Goal: Information Seeking & Learning: Check status

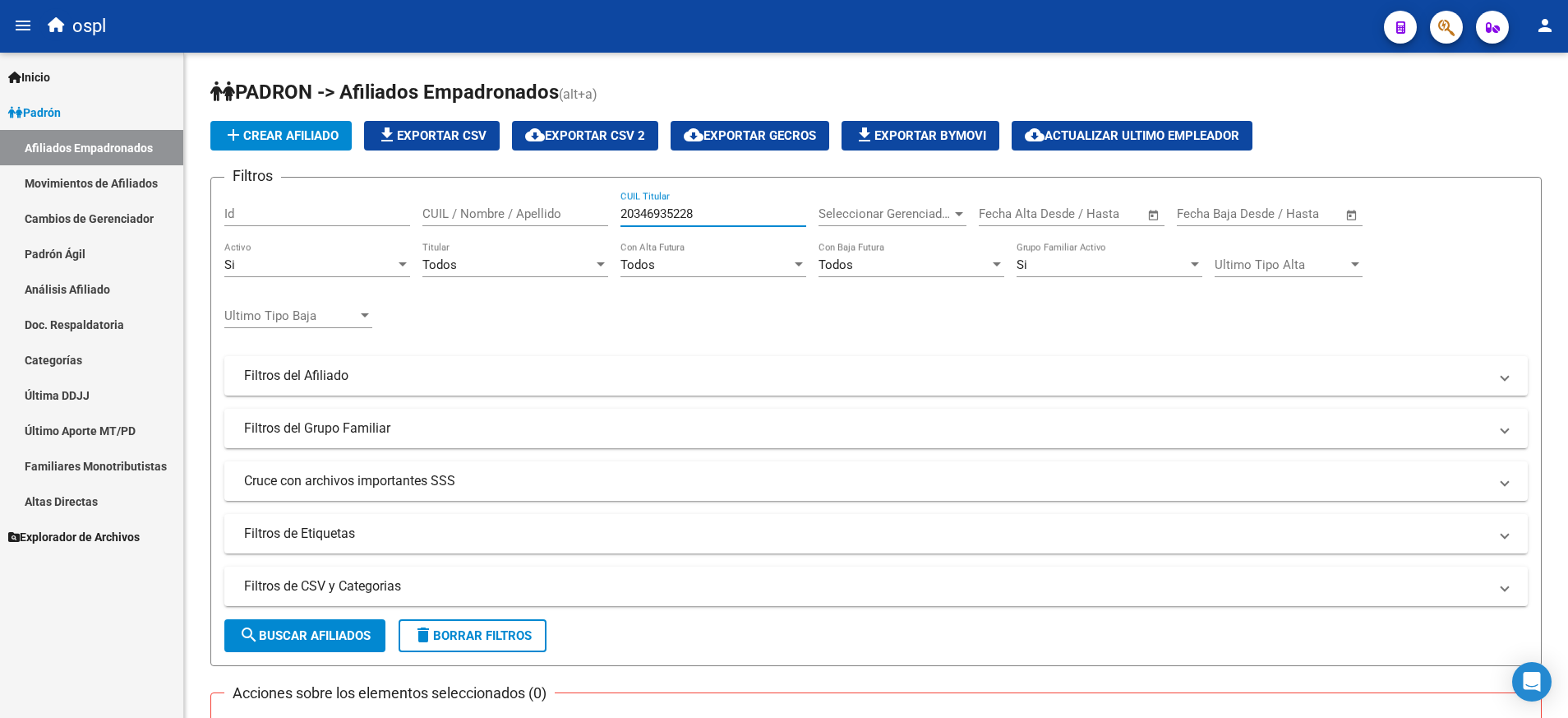
click at [651, 210] on input "20346935228" at bounding box center [713, 214] width 186 height 15
type input "27255251118"
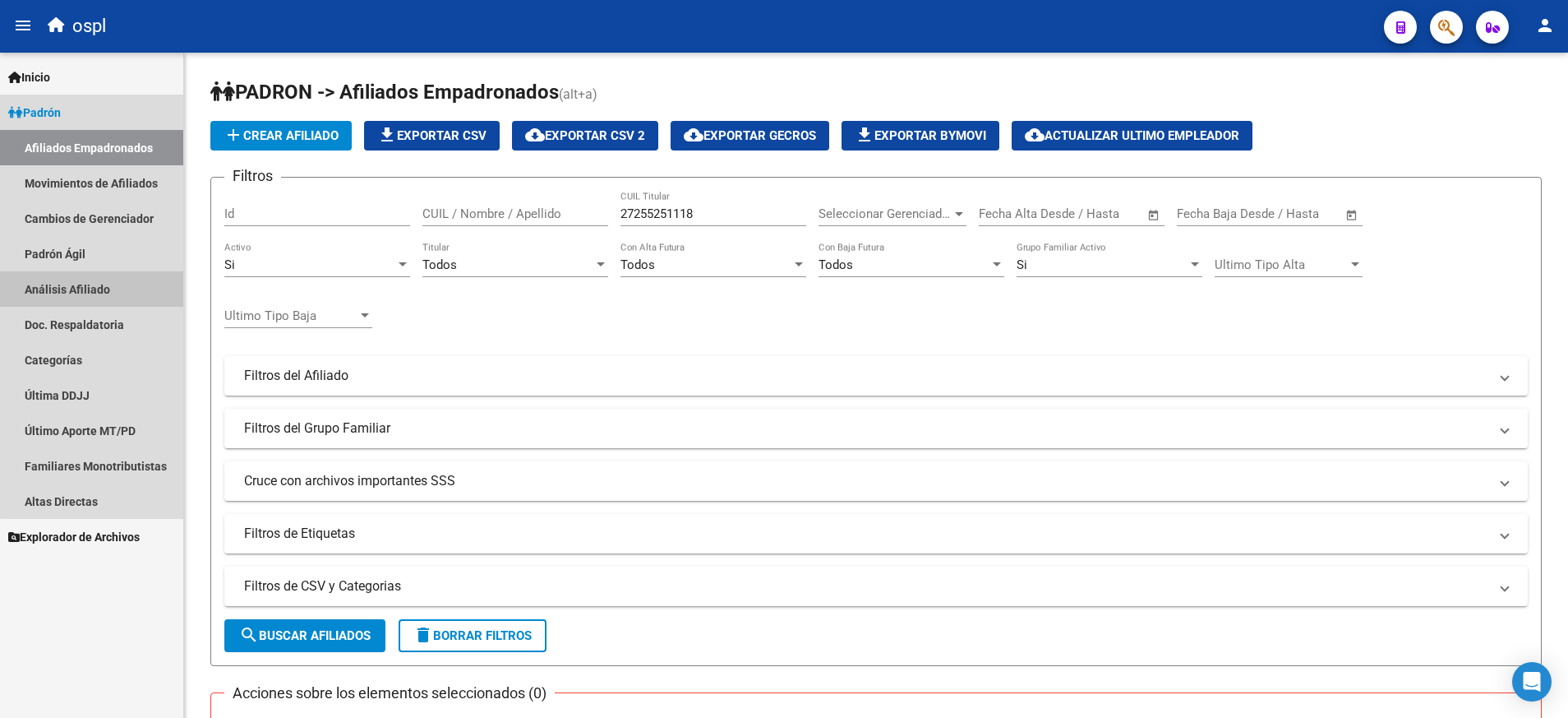
click at [111, 292] on link "Análisis Afiliado" at bounding box center [91, 289] width 183 height 36
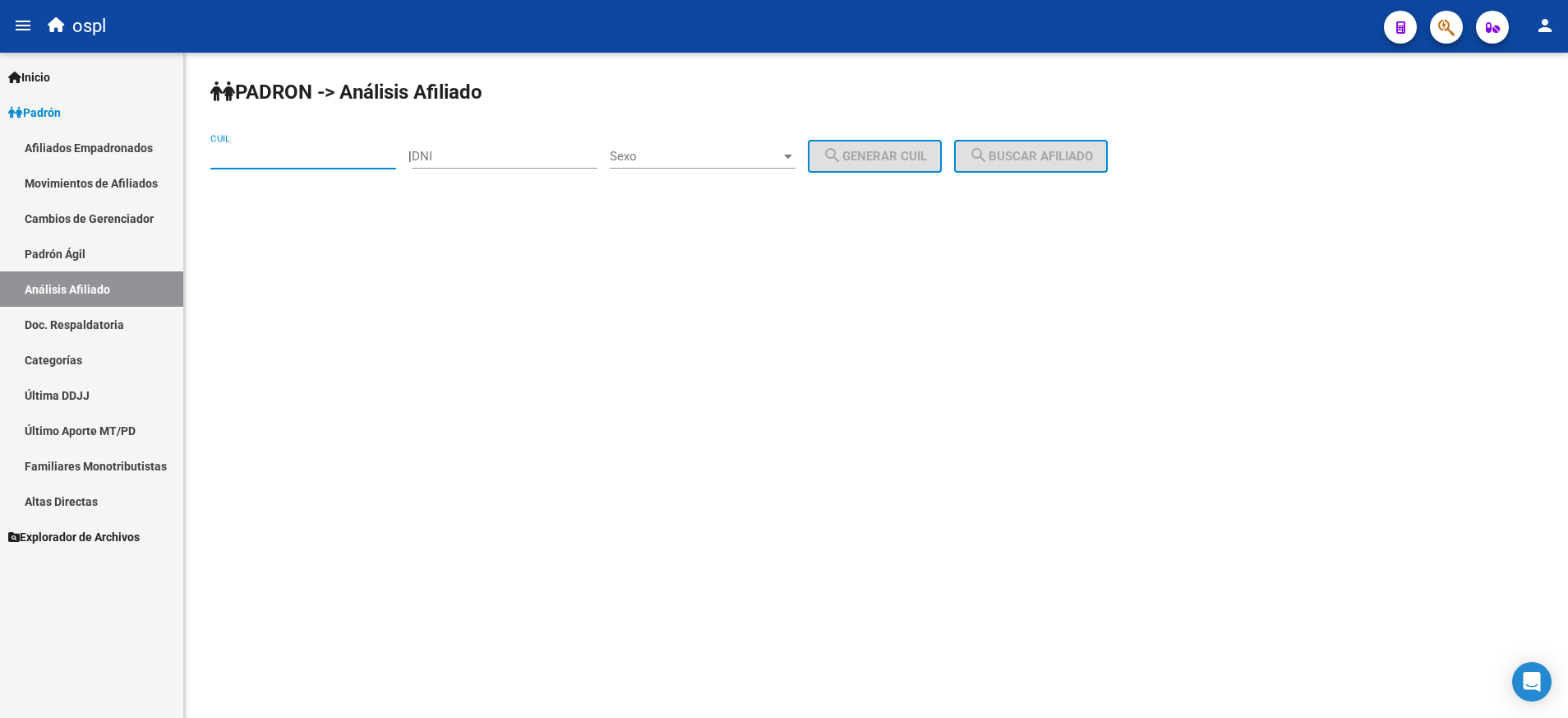
click at [352, 151] on input "CUIL" at bounding box center [303, 155] width 186 height 15
paste input "27-25525111-8"
type input "27-25525111-8"
click at [1015, 148] on span "search Buscar afiliado" at bounding box center [1031, 155] width 124 height 15
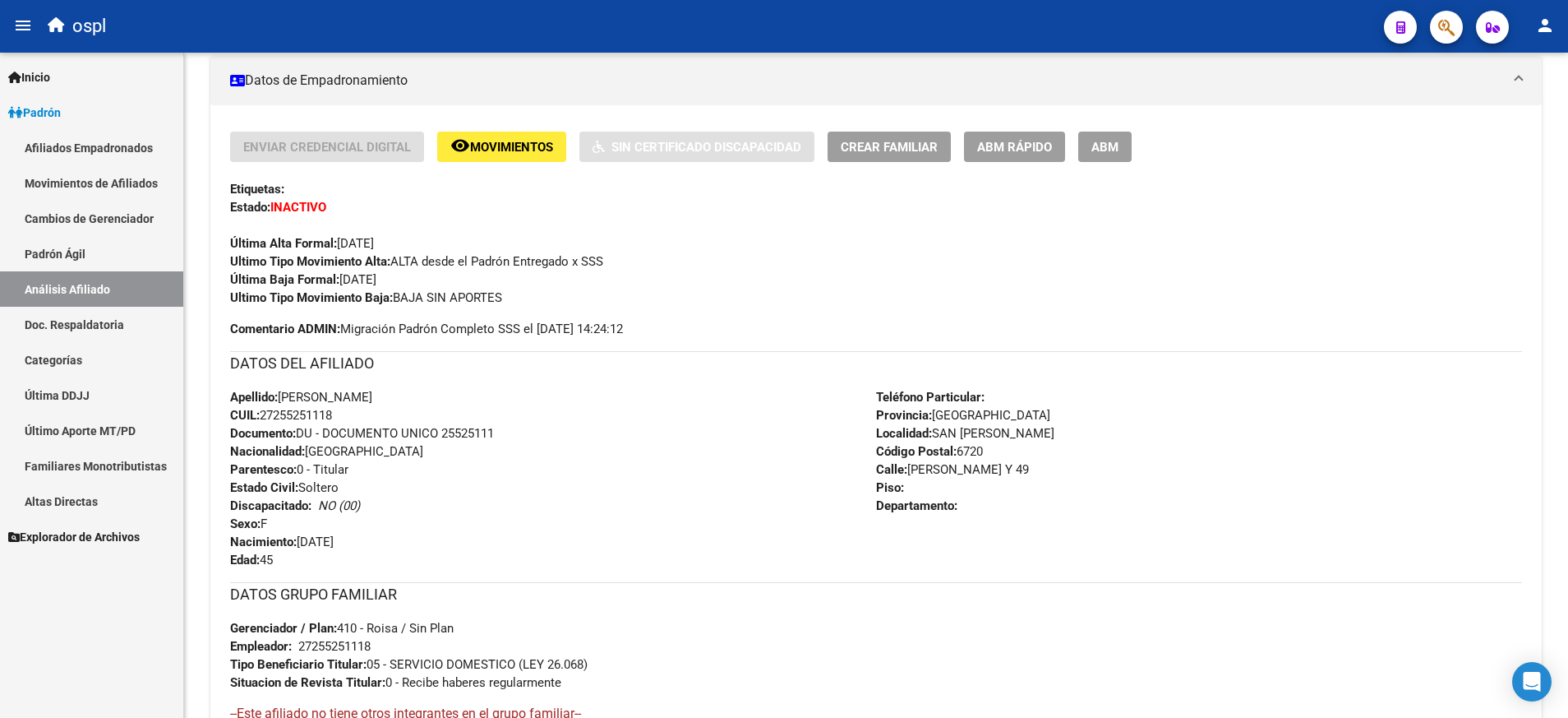
scroll to position [345, 0]
click at [1107, 153] on span "ABM" at bounding box center [1105, 148] width 27 height 15
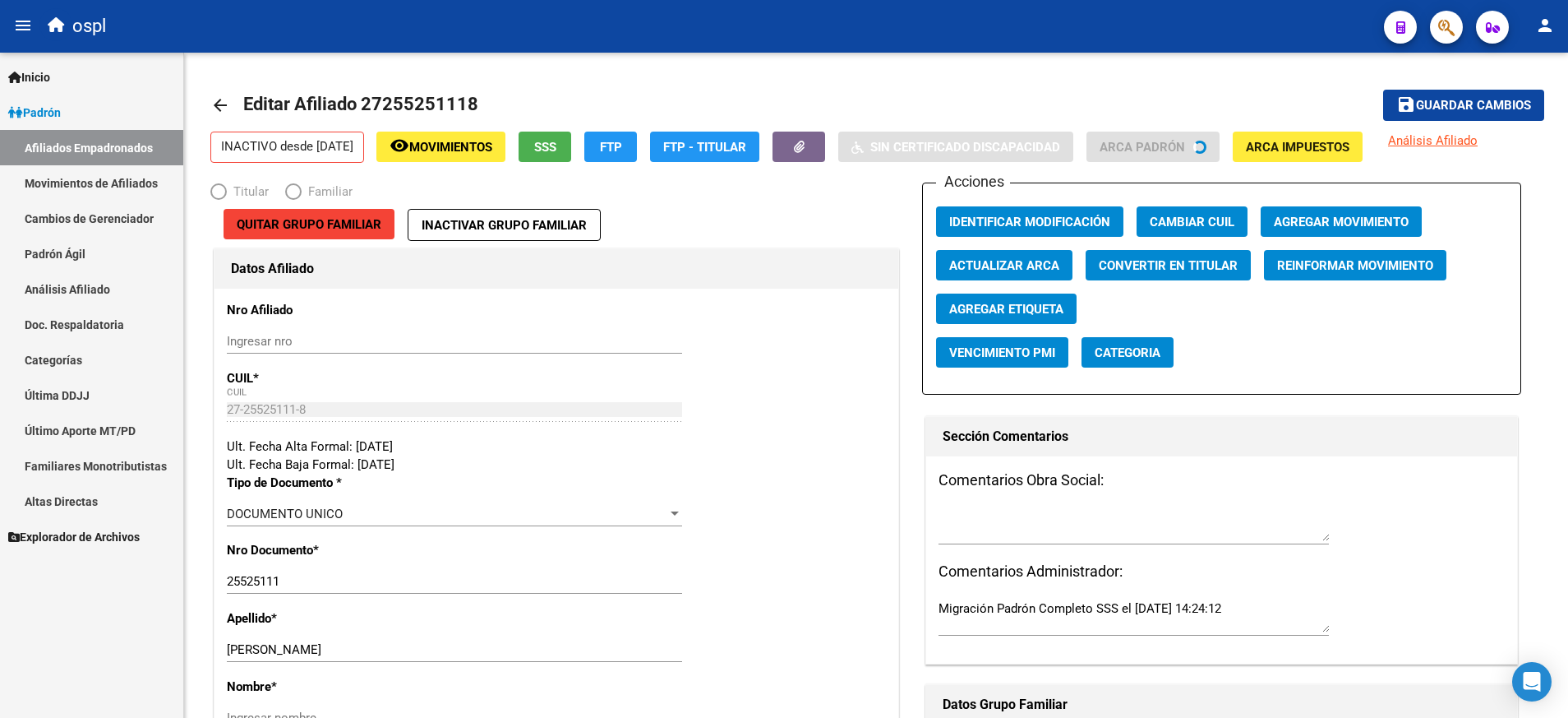
radio input "true"
type input "27-25525111-8"
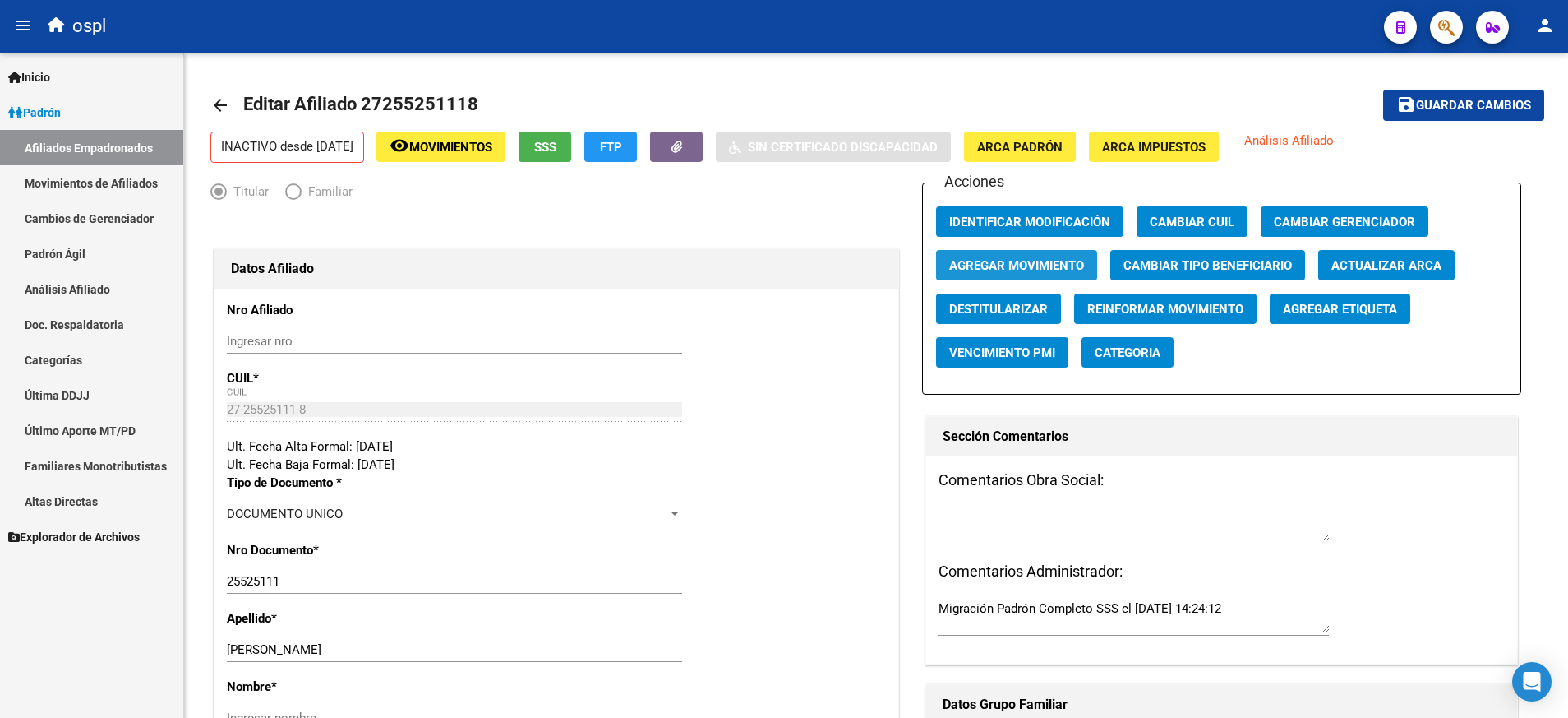
click at [1014, 268] on span "Agregar Movimiento" at bounding box center [1016, 265] width 134 height 15
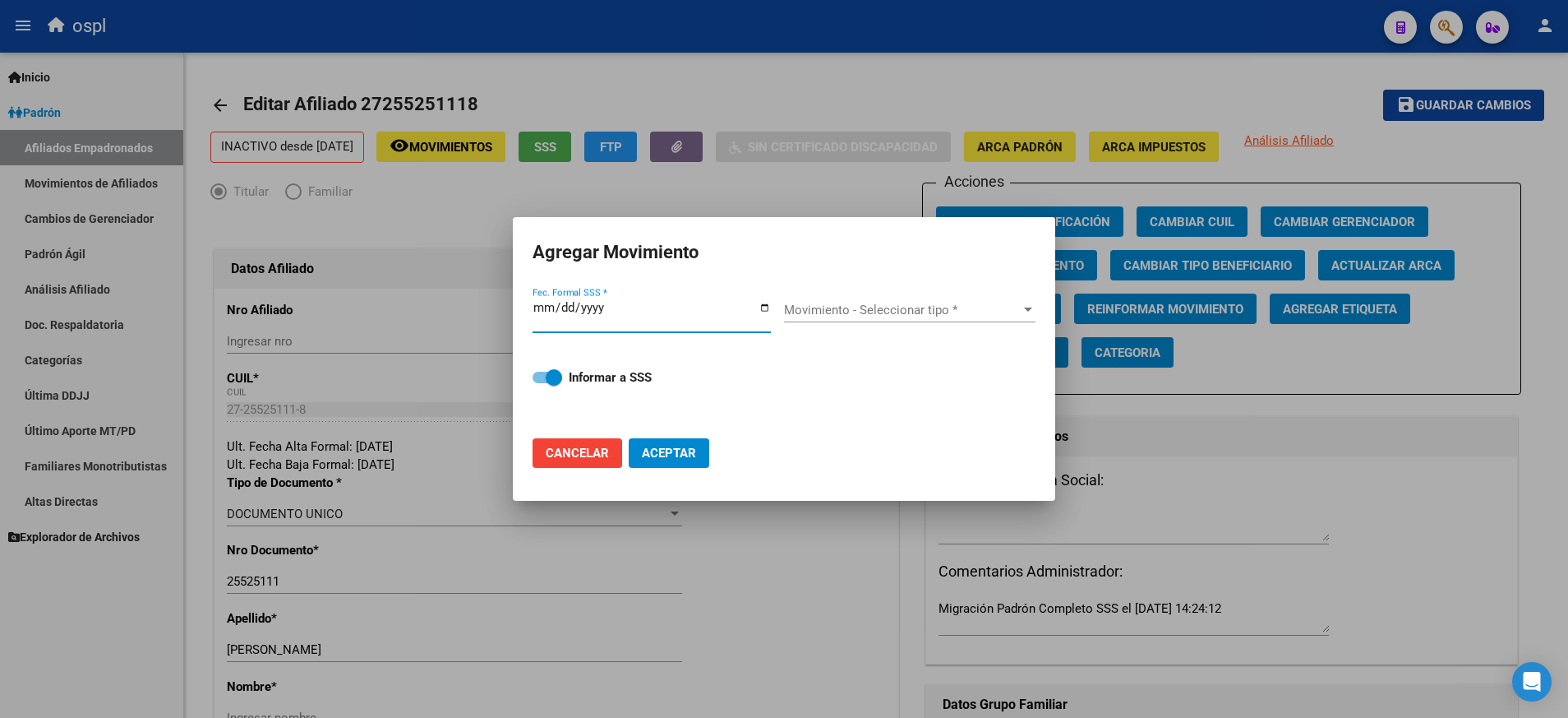
click at [765, 313] on input "Fec. Formal SSS *" at bounding box center [652, 314] width 239 height 26
type input "[DATE]"
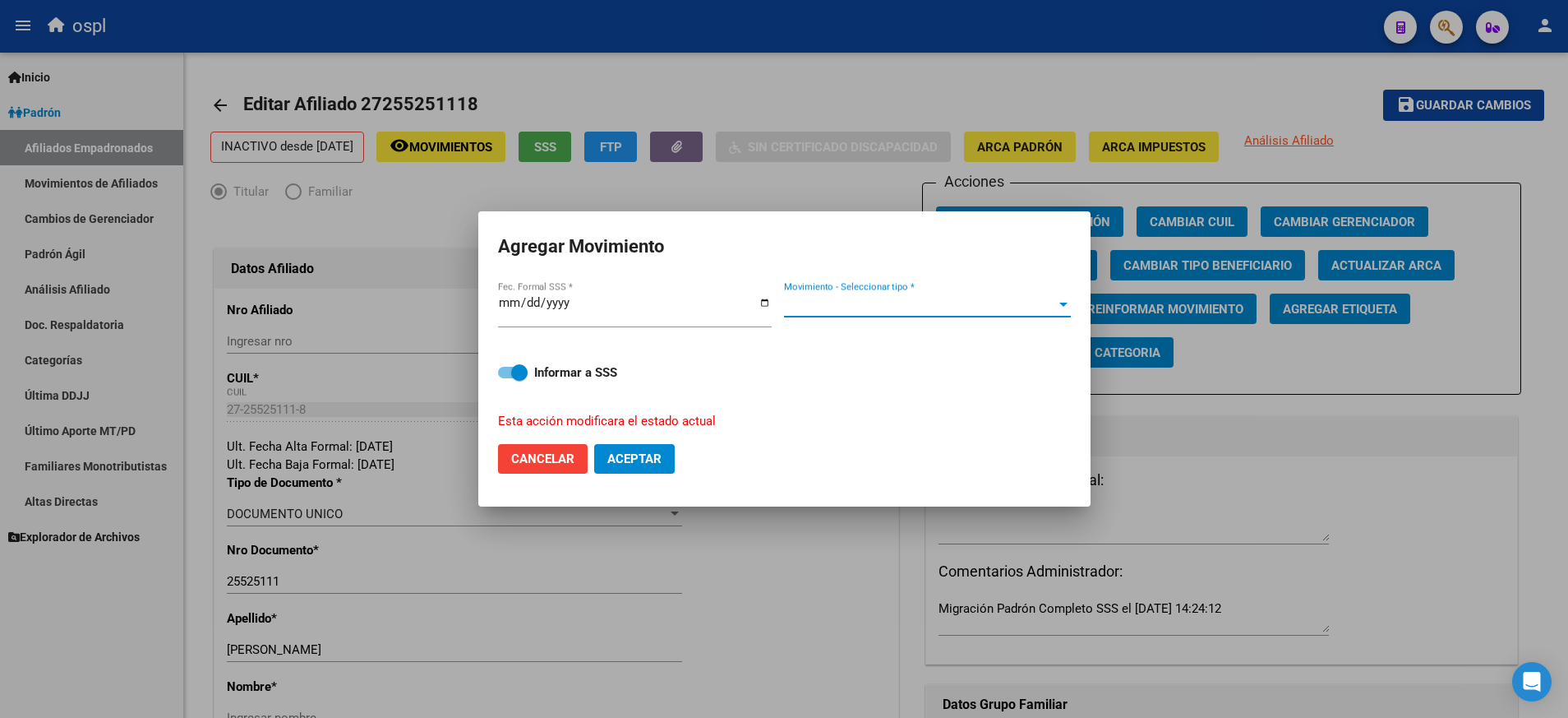
click at [1048, 303] on span "Movimiento - Seleccionar tipo *" at bounding box center [921, 304] width 272 height 15
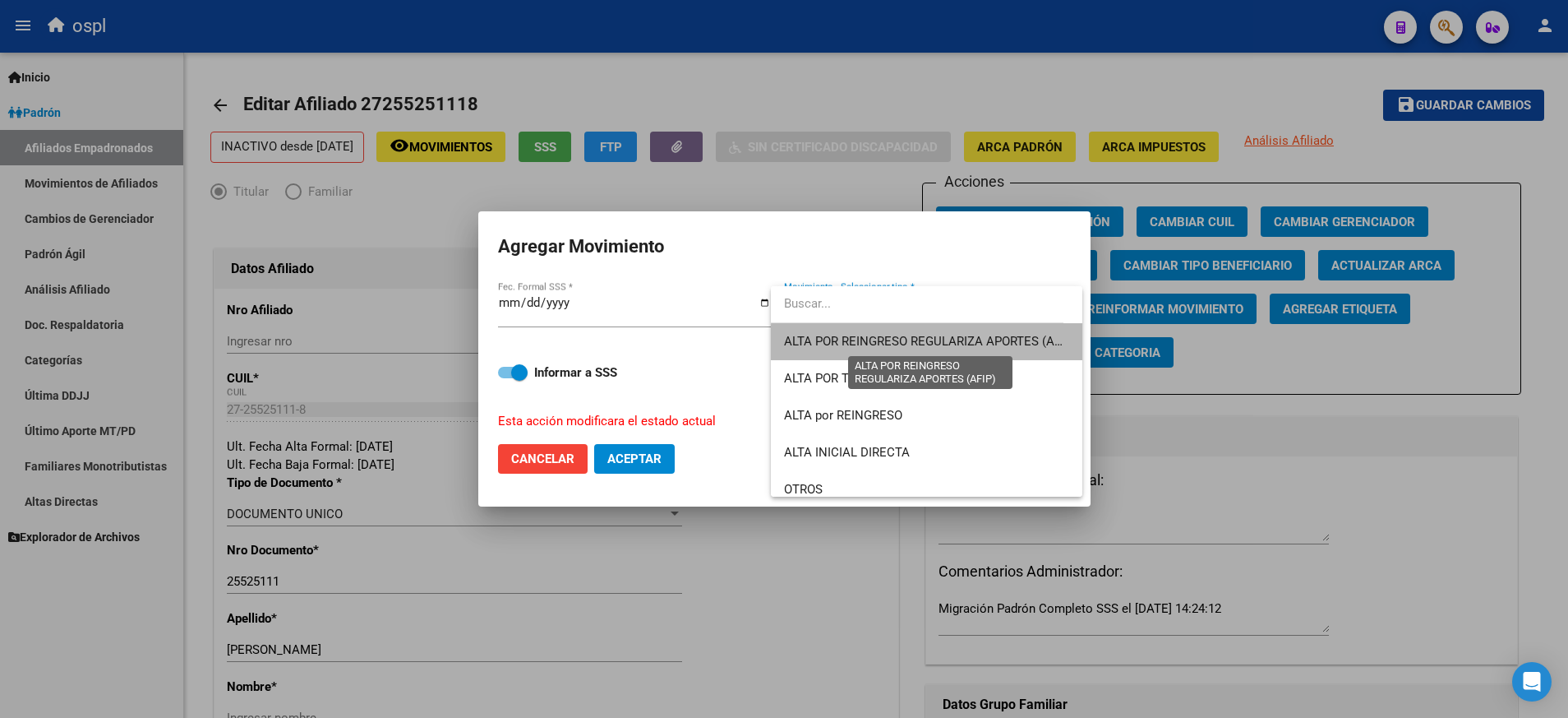
click at [1027, 346] on span "ALTA POR REINGRESO REGULARIZA APORTES (AFIP)" at bounding box center [930, 341] width 292 height 15
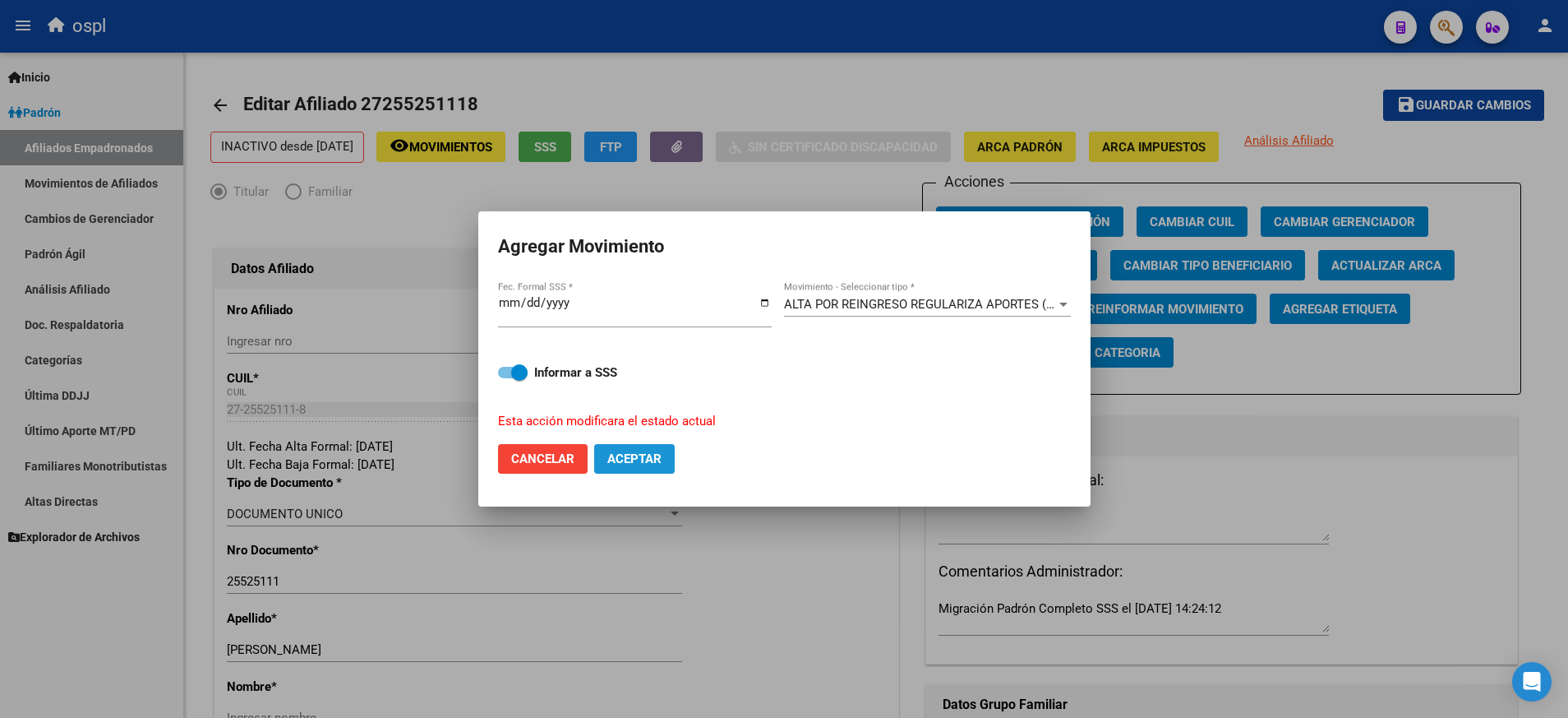
click at [638, 451] on span "Aceptar" at bounding box center [634, 458] width 55 height 15
checkbox input "false"
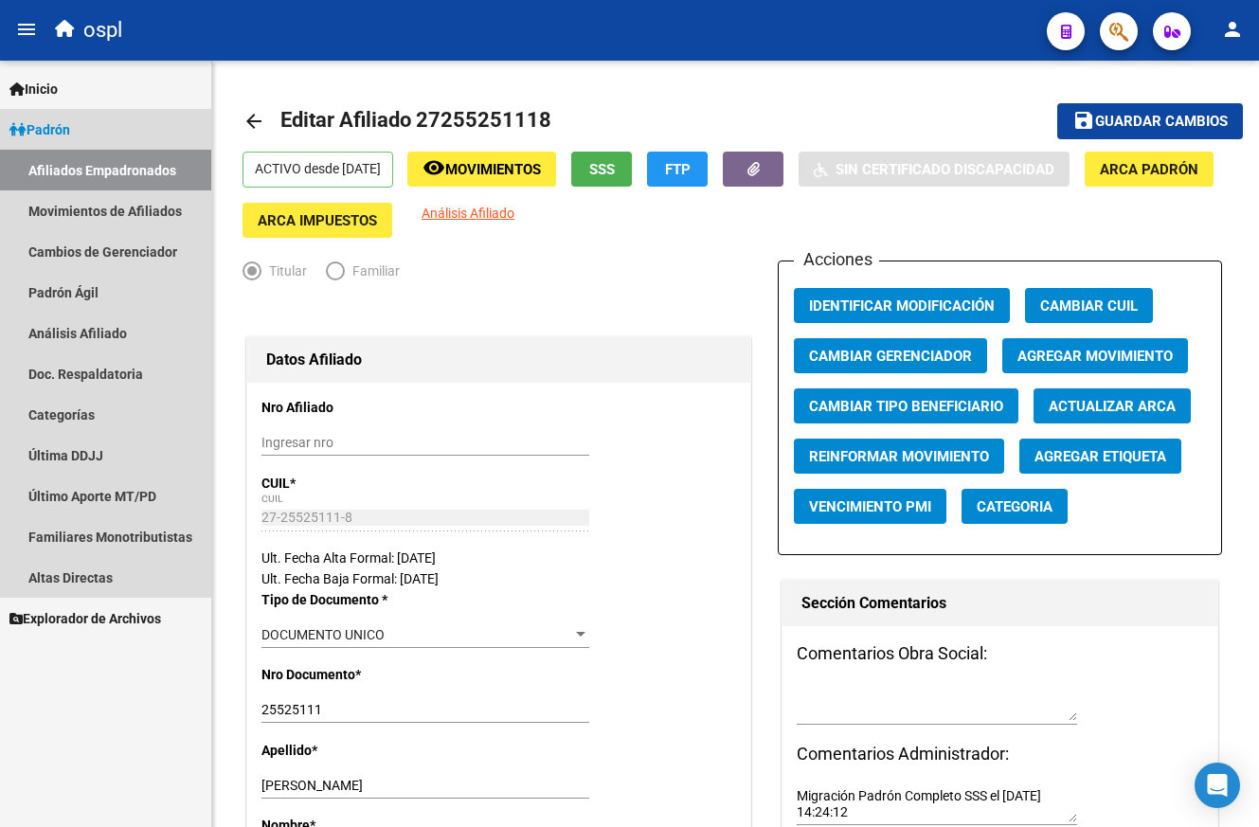
click at [93, 126] on link "Padrón" at bounding box center [105, 129] width 211 height 41
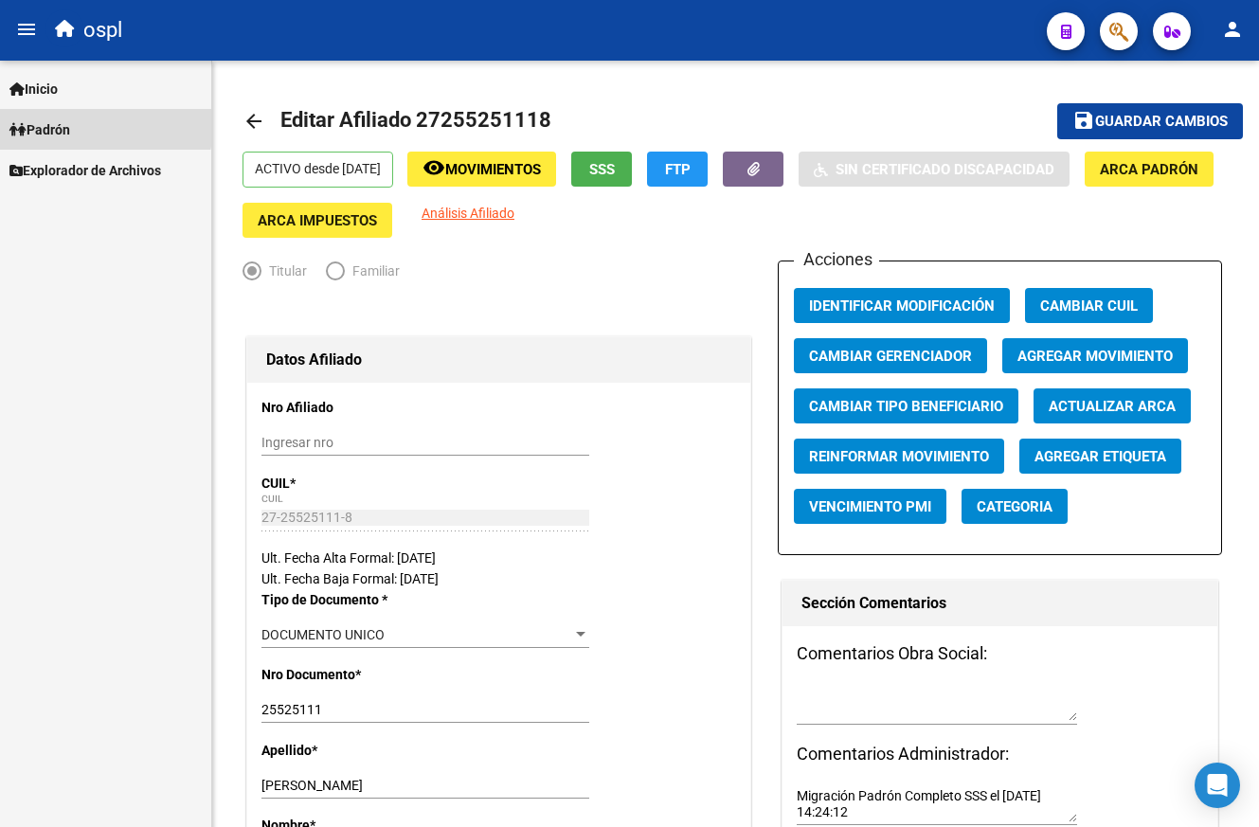
click at [93, 126] on link "Padrón" at bounding box center [105, 129] width 211 height 41
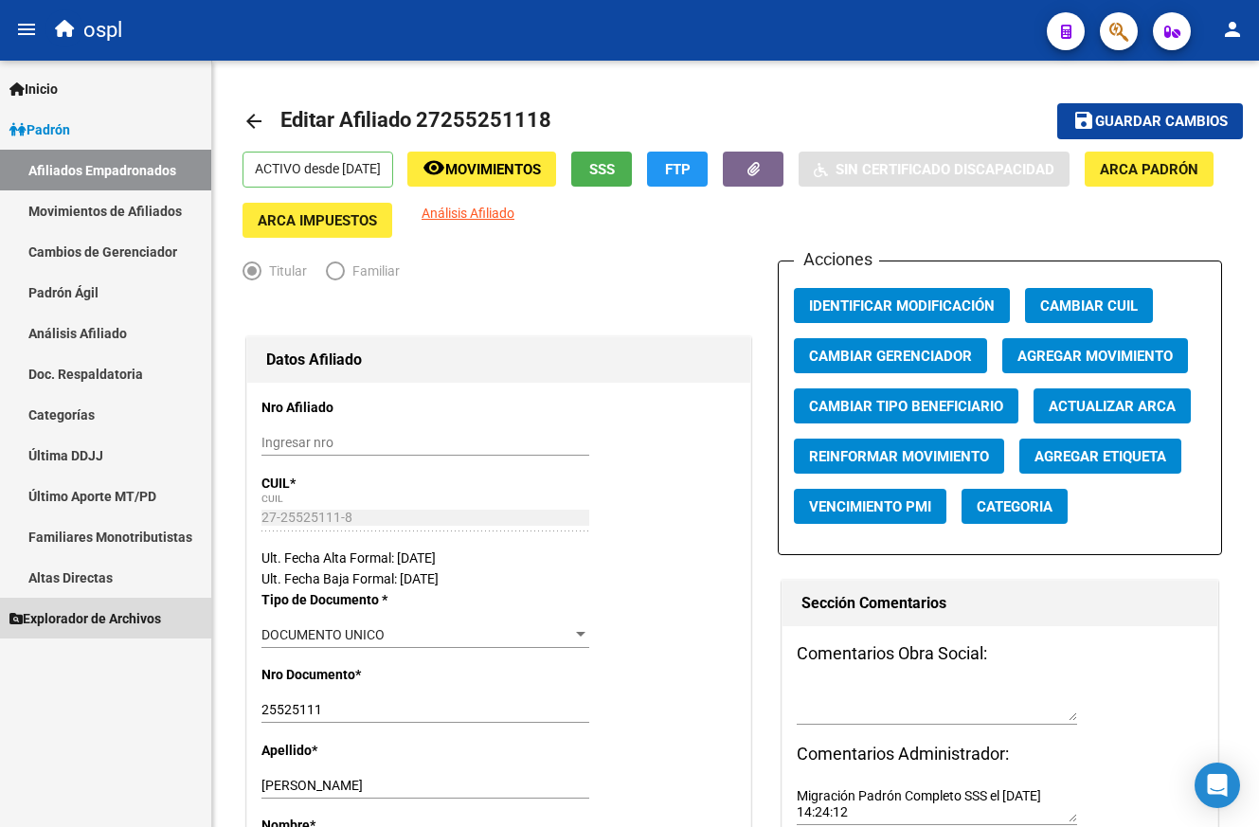
click at [100, 615] on span "Explorador de Archivos" at bounding box center [85, 618] width 152 height 21
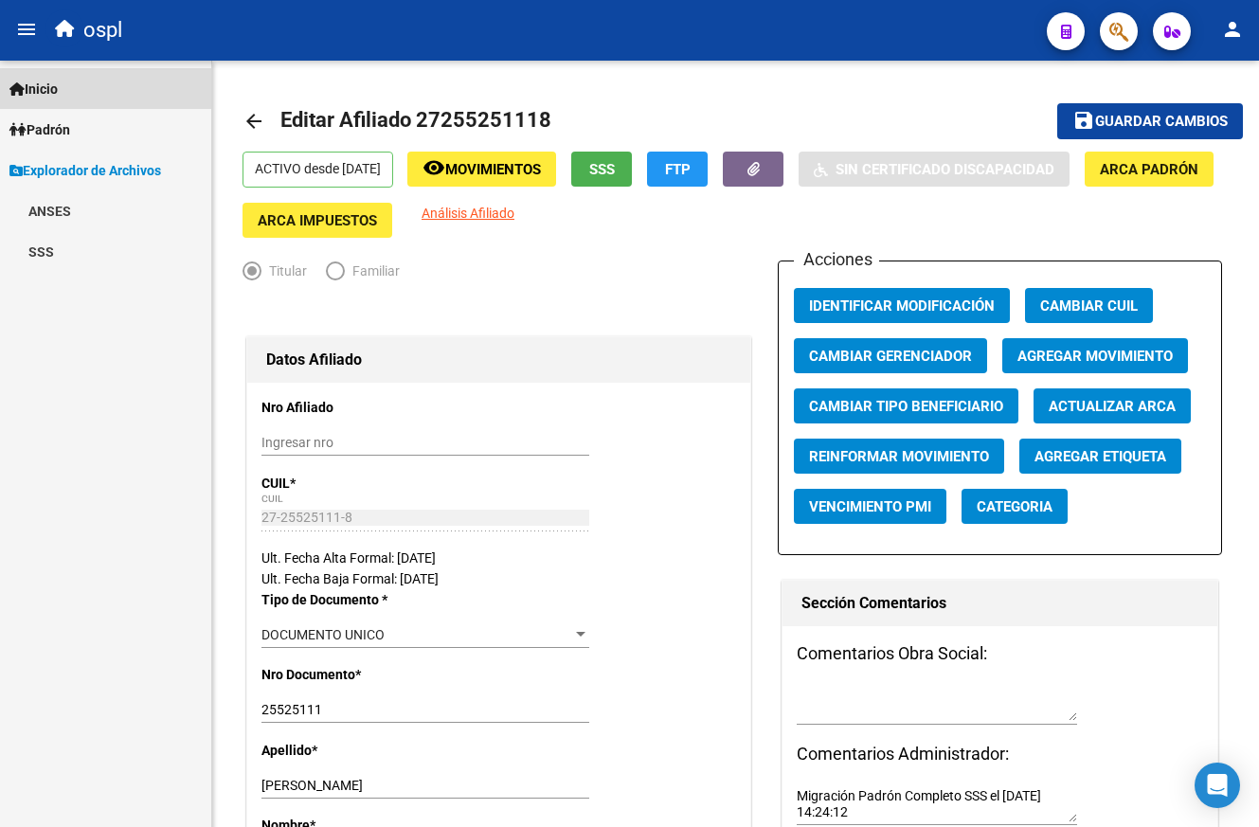
click at [55, 80] on span "Inicio" at bounding box center [33, 89] width 48 height 21
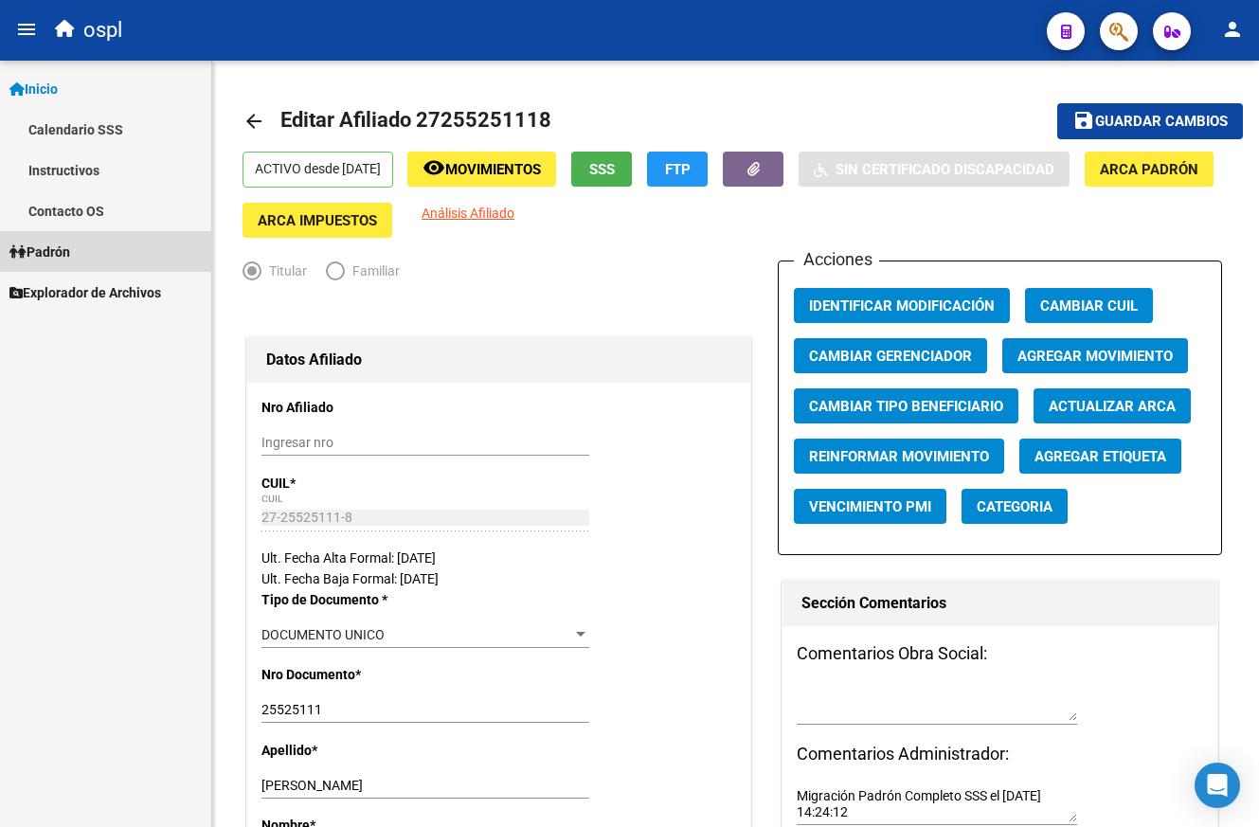
click at [70, 245] on span "Padrón" at bounding box center [39, 252] width 61 height 21
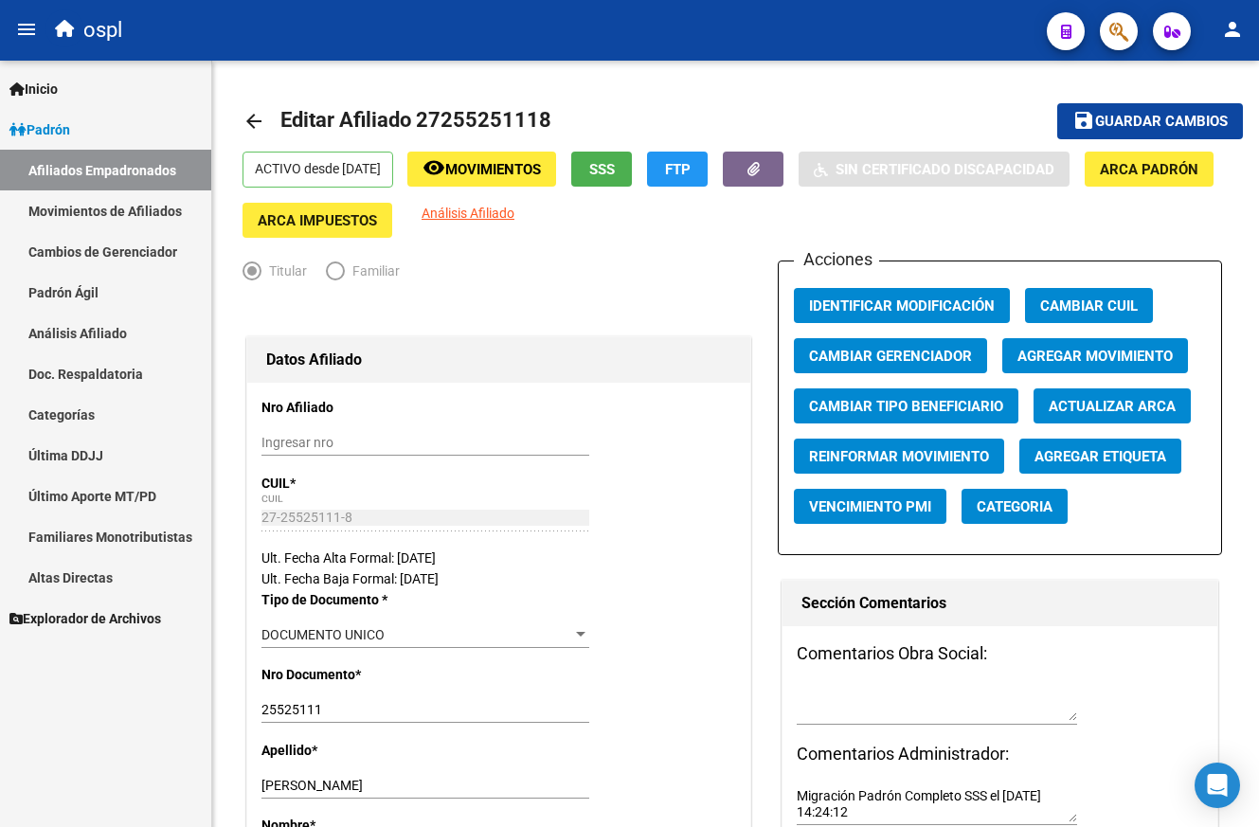
click at [119, 617] on span "Explorador de Archivos" at bounding box center [85, 618] width 152 height 21
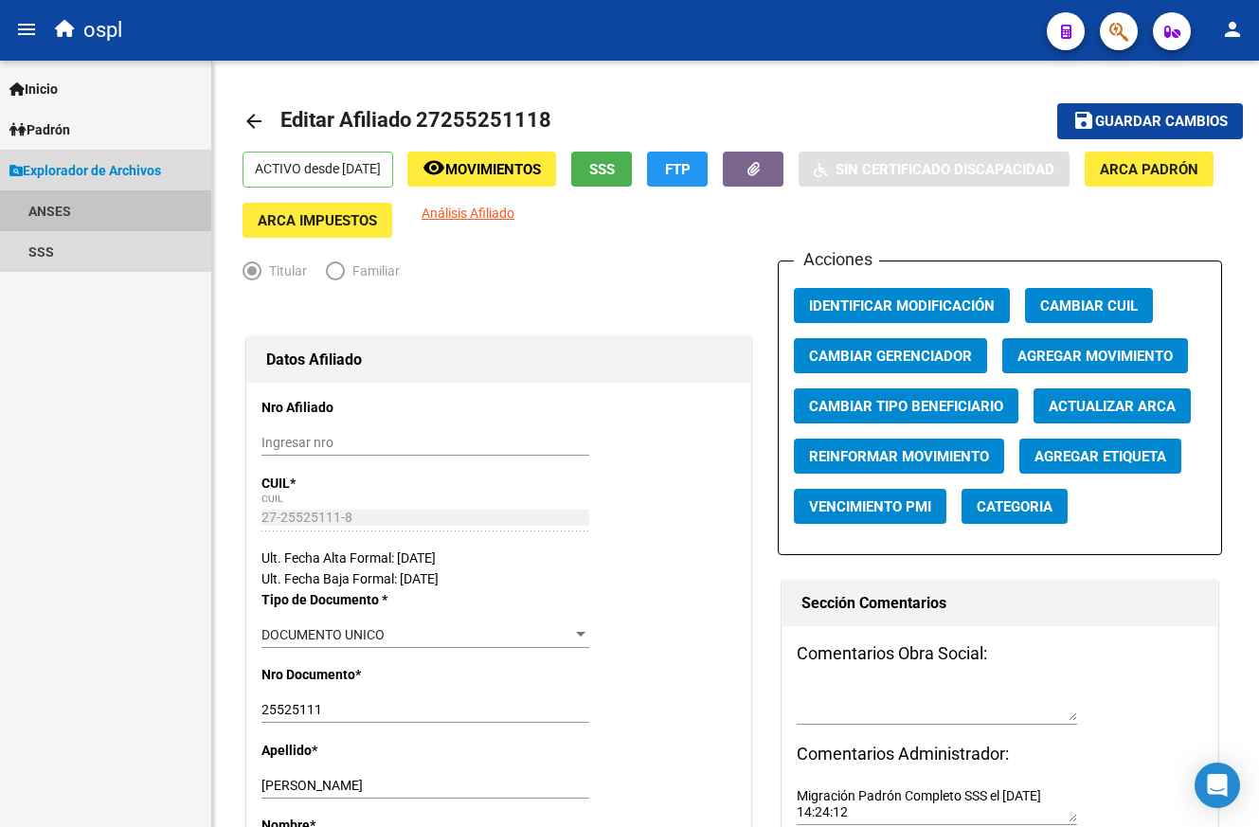
click at [60, 204] on link "ANSES" at bounding box center [105, 210] width 211 height 41
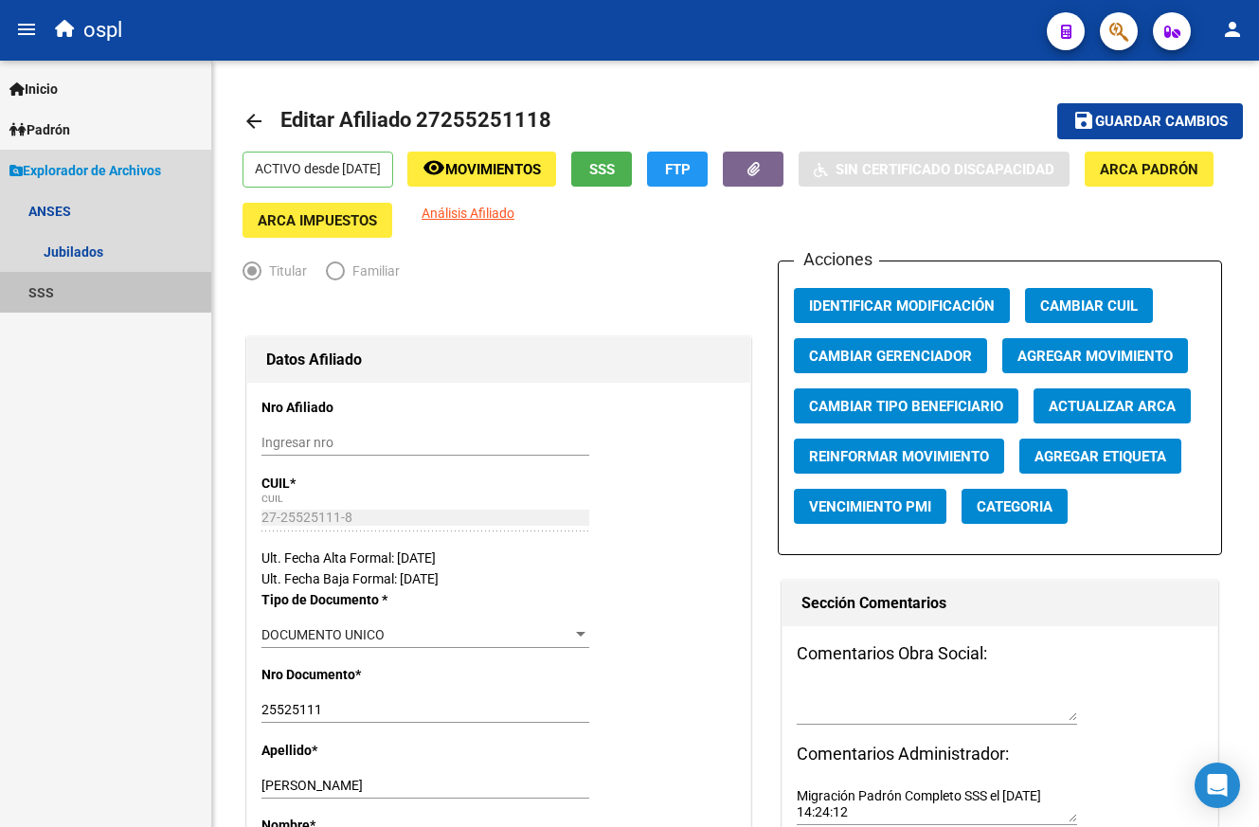
click at [41, 281] on link "SSS" at bounding box center [105, 292] width 211 height 41
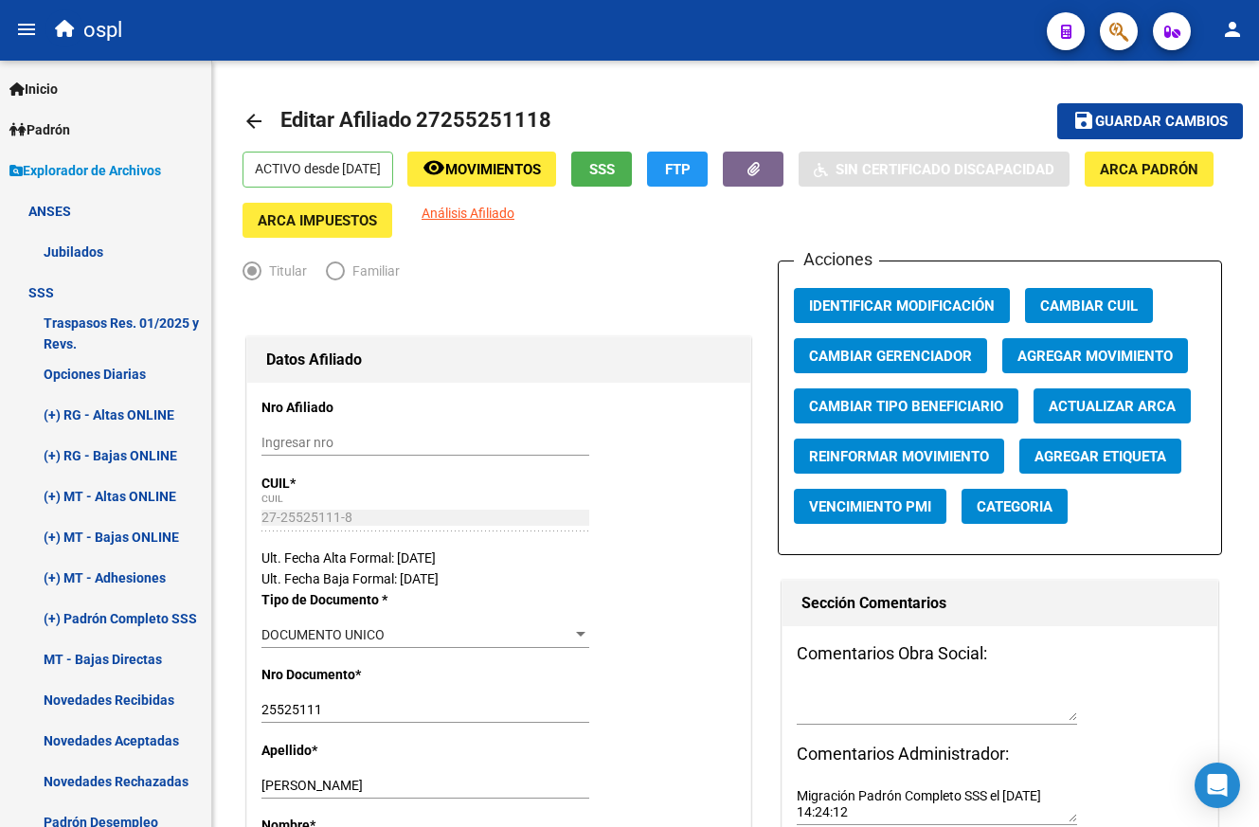
click at [78, 94] on link "Inicio" at bounding box center [105, 88] width 211 height 41
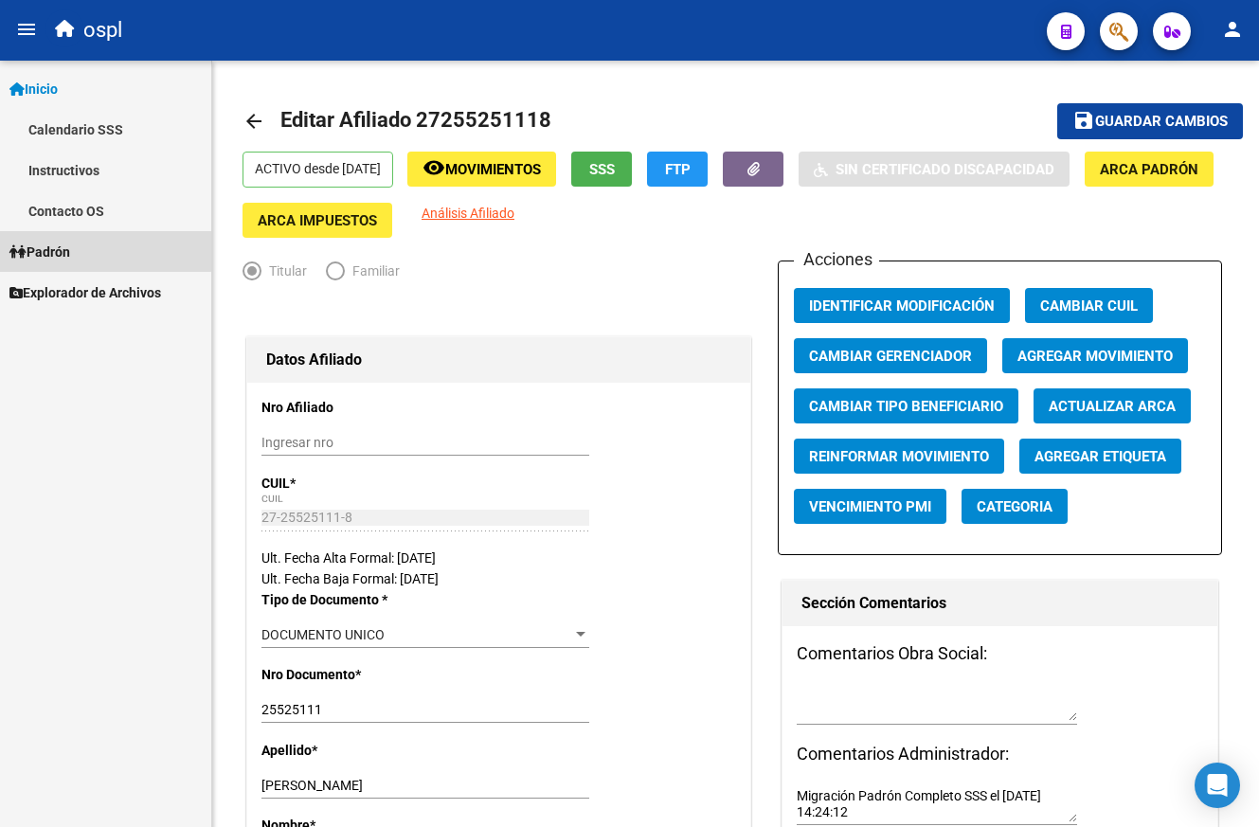
click at [70, 243] on span "Padrón" at bounding box center [39, 252] width 61 height 21
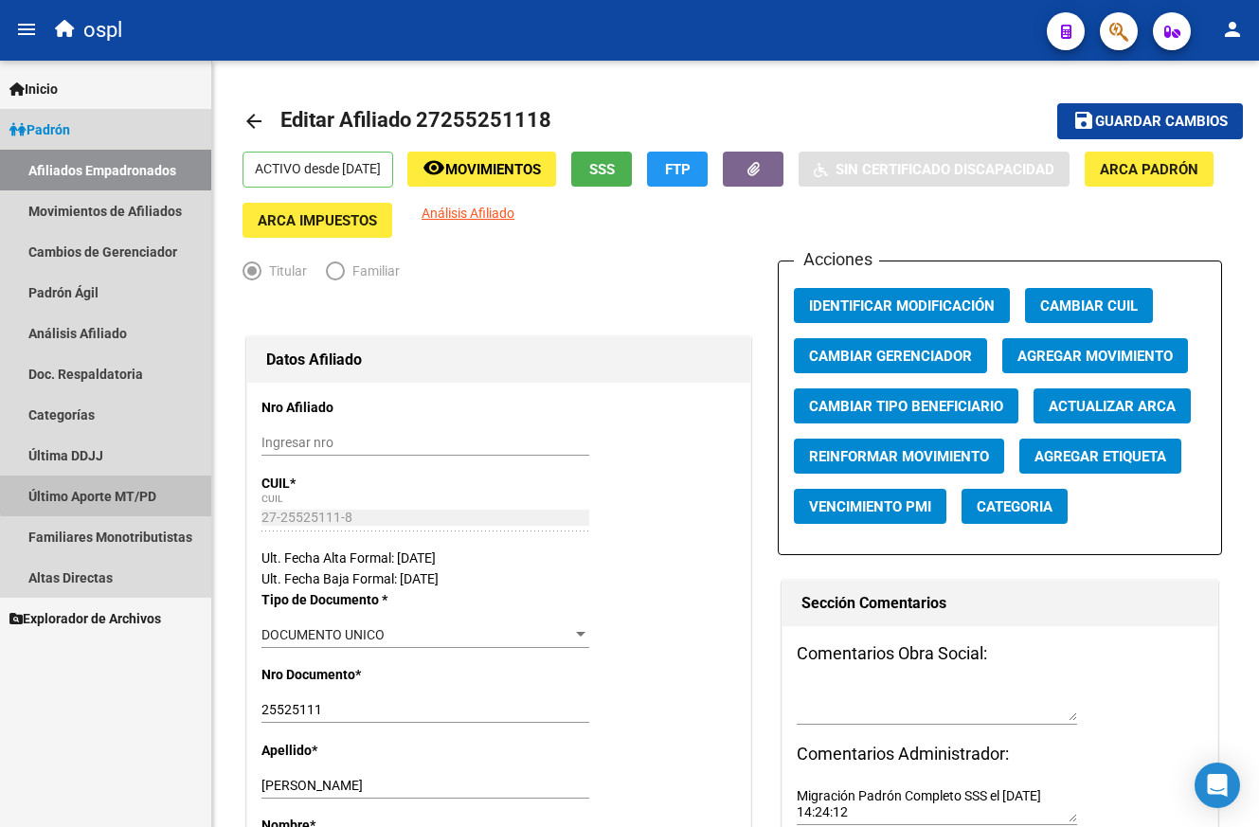
click at [142, 491] on link "Último Aporte MT/PD" at bounding box center [105, 495] width 211 height 41
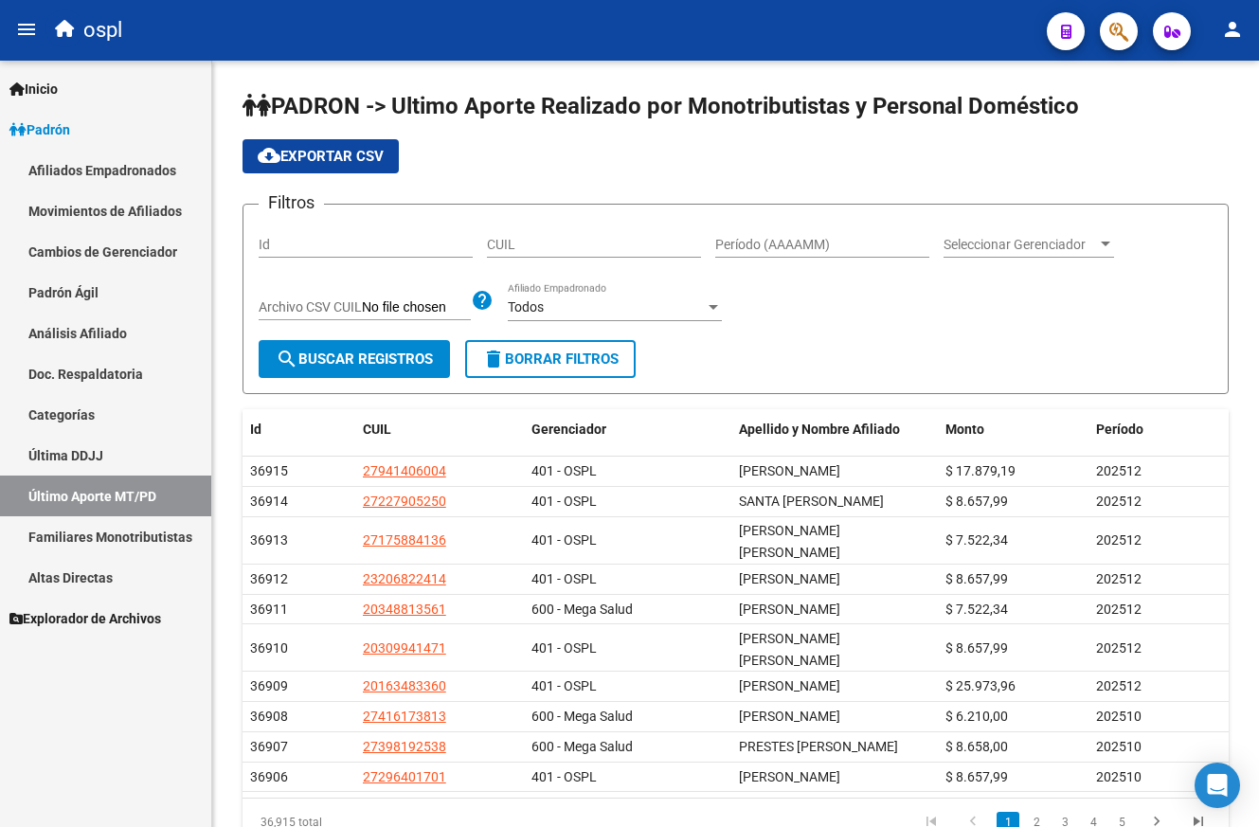
click at [357, 138] on app-list-header "PADRON -> Ultimo Aporte Realizado por Monotributistas y Personal Doméstico clou…" at bounding box center [735, 242] width 986 height 303
click at [355, 141] on button "cloud_download Exportar CSV" at bounding box center [320, 156] width 156 height 34
click at [1079, 138] on app-list-header "PADRON -> Ultimo Aporte Realizado por Monotributistas y Personal Doméstico clou…" at bounding box center [735, 242] width 986 height 303
click at [721, 307] on div at bounding box center [713, 307] width 17 height 15
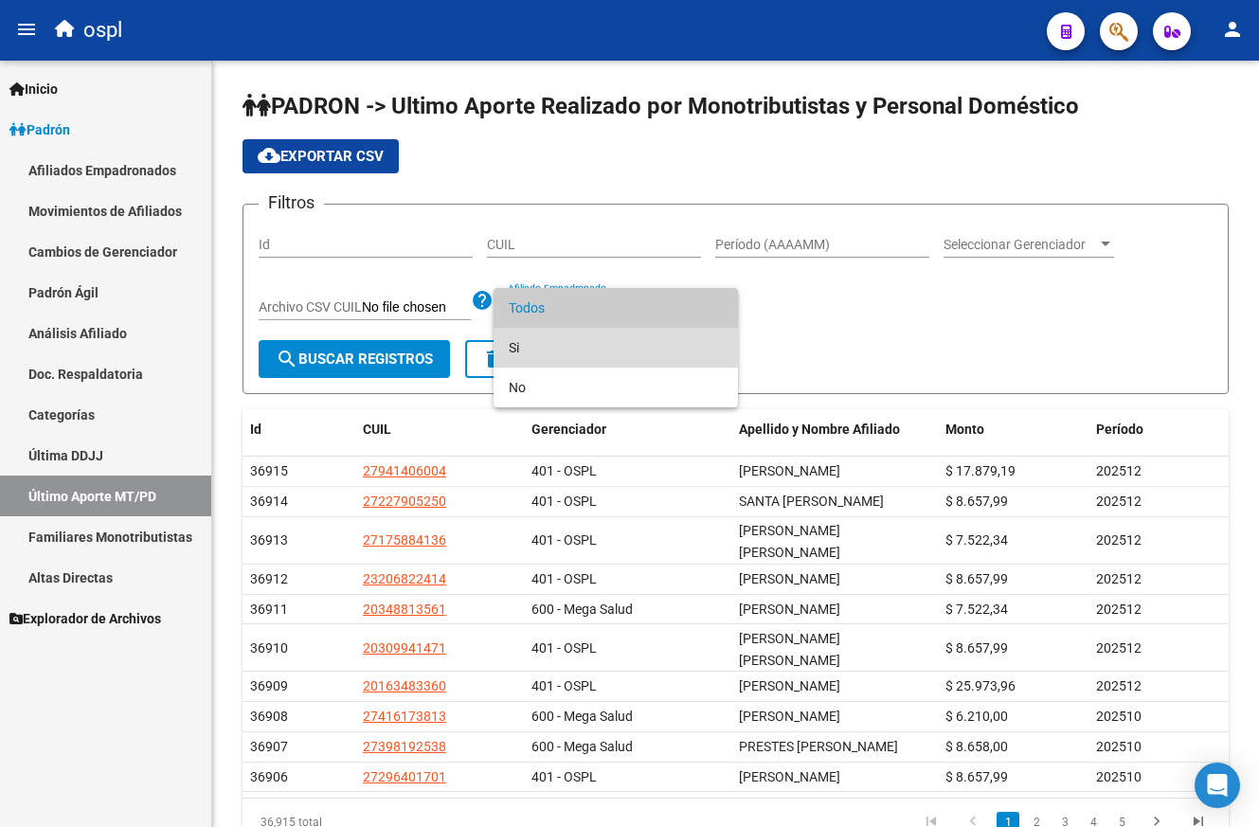
click at [673, 333] on span "Si" at bounding box center [616, 348] width 214 height 40
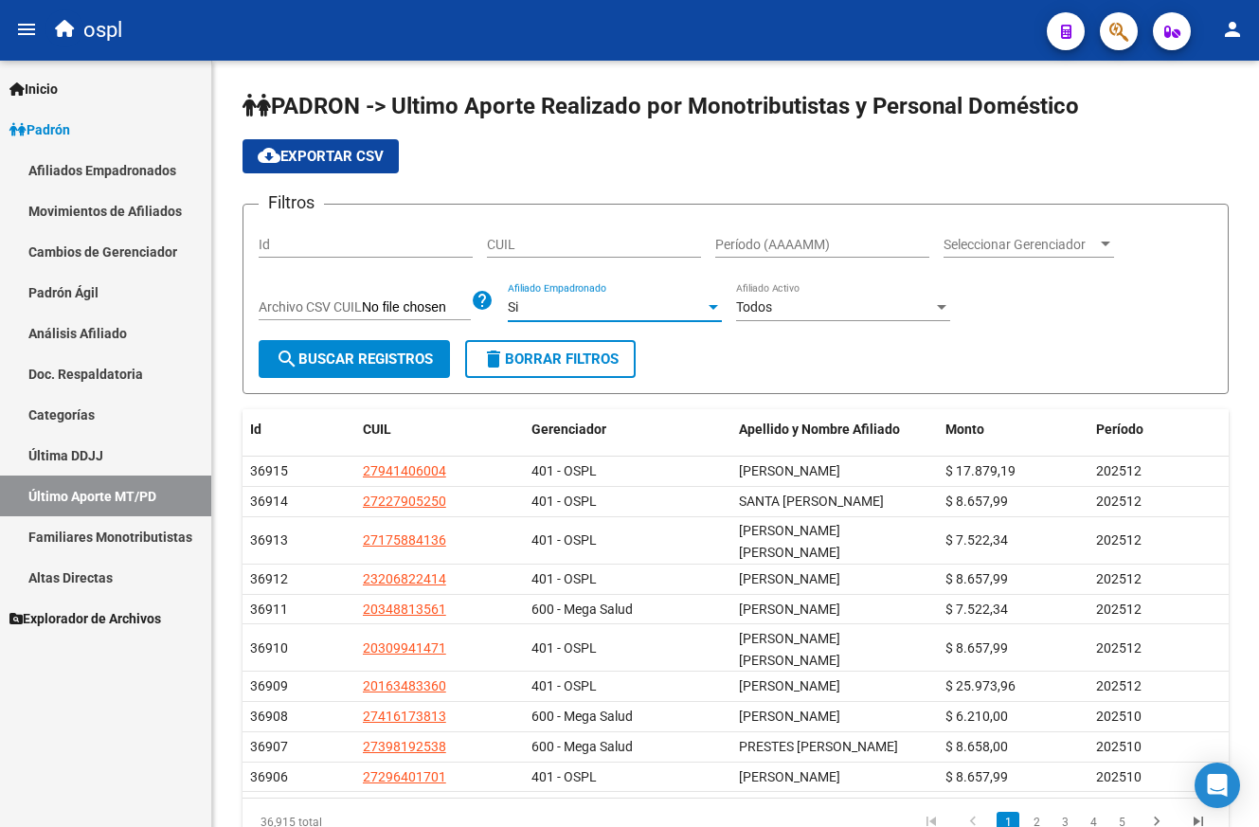
click at [376, 359] on span "search Buscar Registros" at bounding box center [354, 358] width 157 height 17
click at [709, 310] on div at bounding box center [712, 307] width 9 height 5
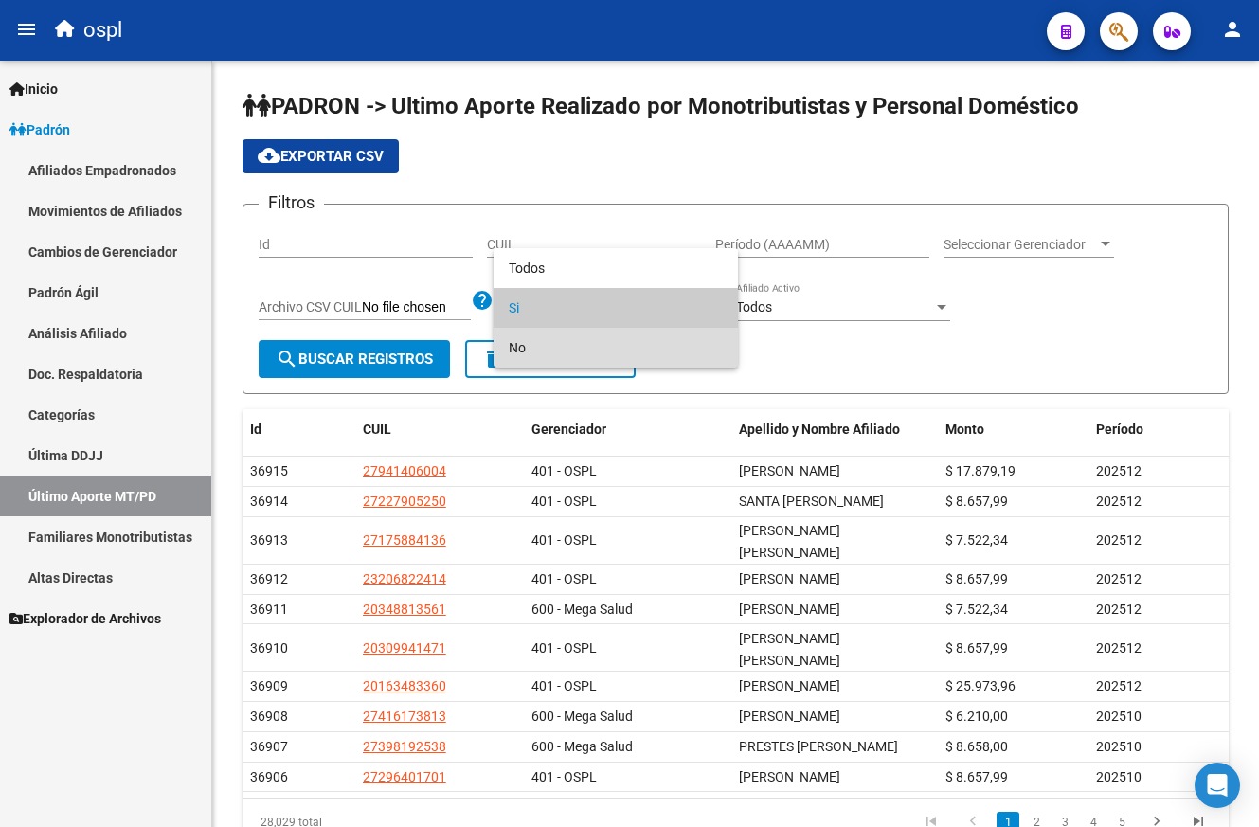
click at [654, 344] on span "No" at bounding box center [616, 348] width 214 height 40
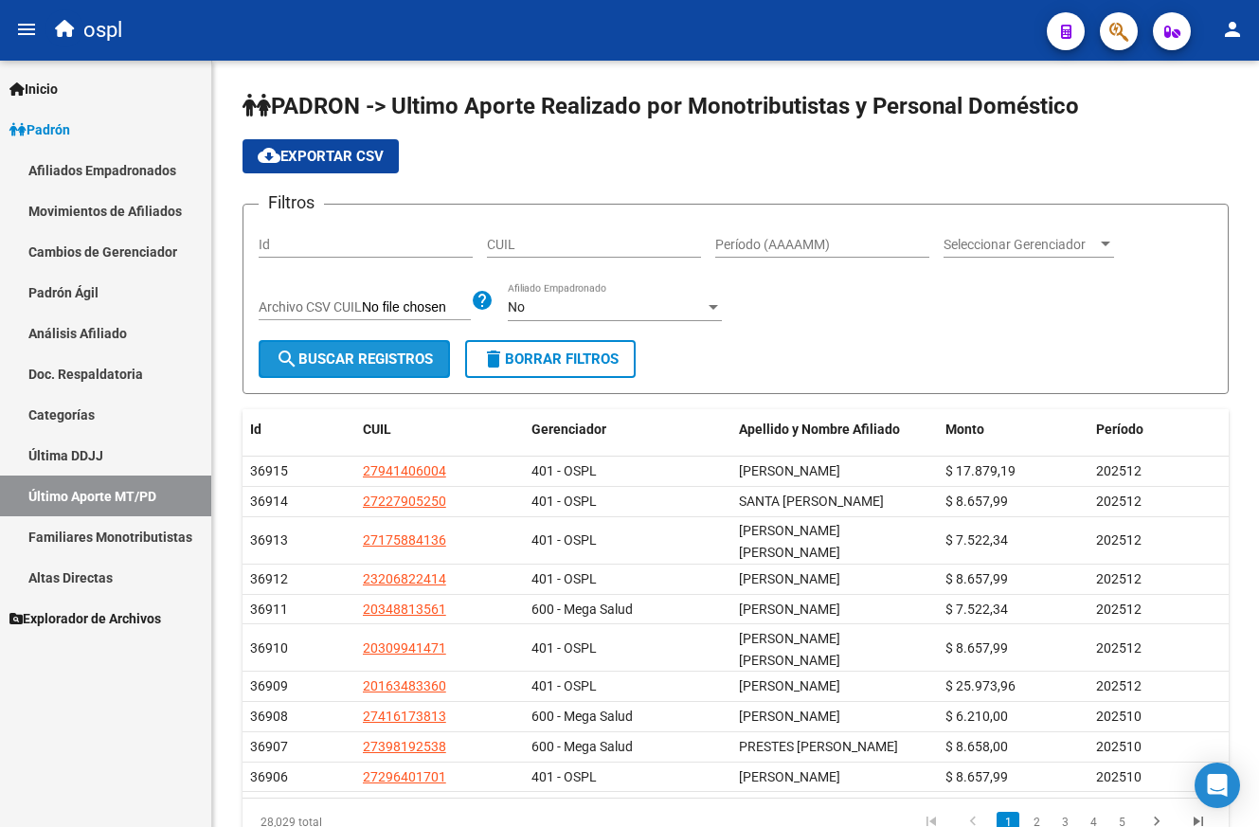
click at [368, 356] on span "search Buscar Registros" at bounding box center [354, 358] width 157 height 17
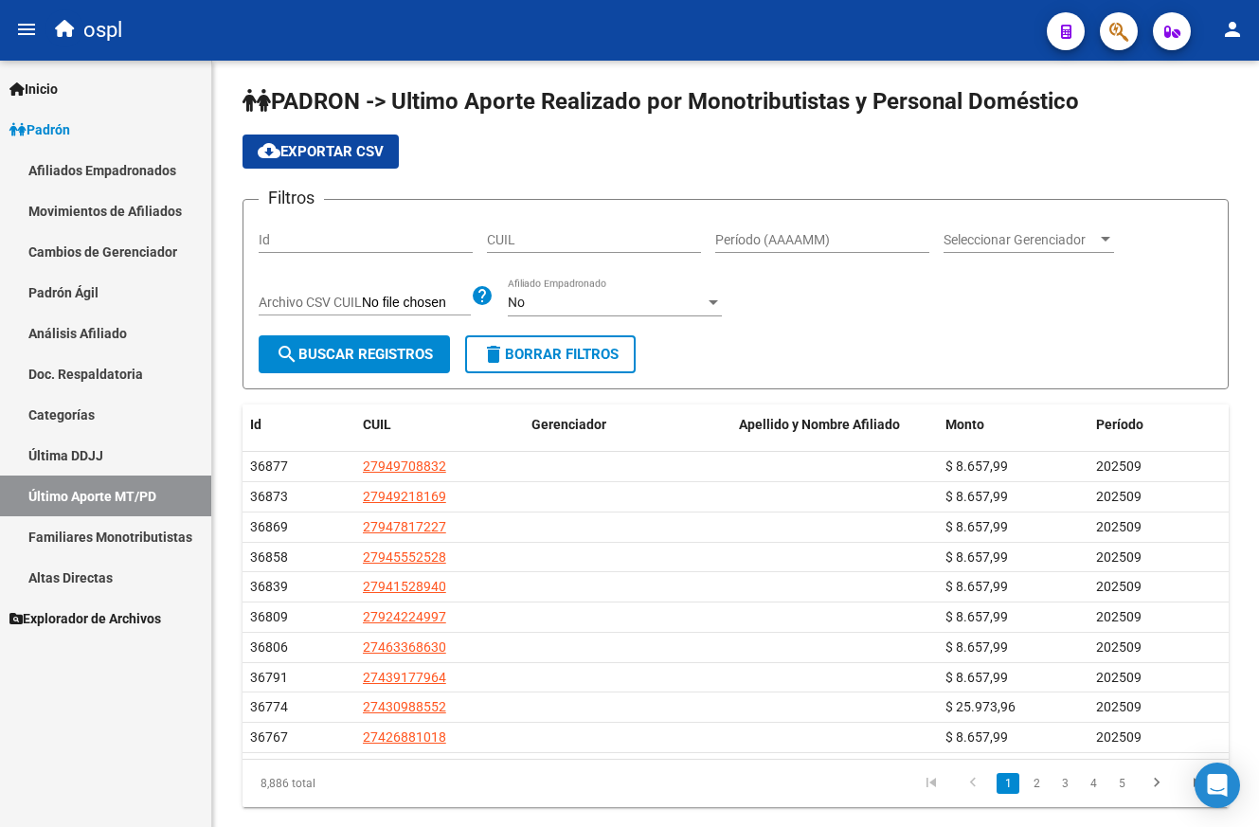
scroll to position [5, 0]
click at [351, 151] on span "cloud_download Exportar CSV" at bounding box center [321, 151] width 126 height 17
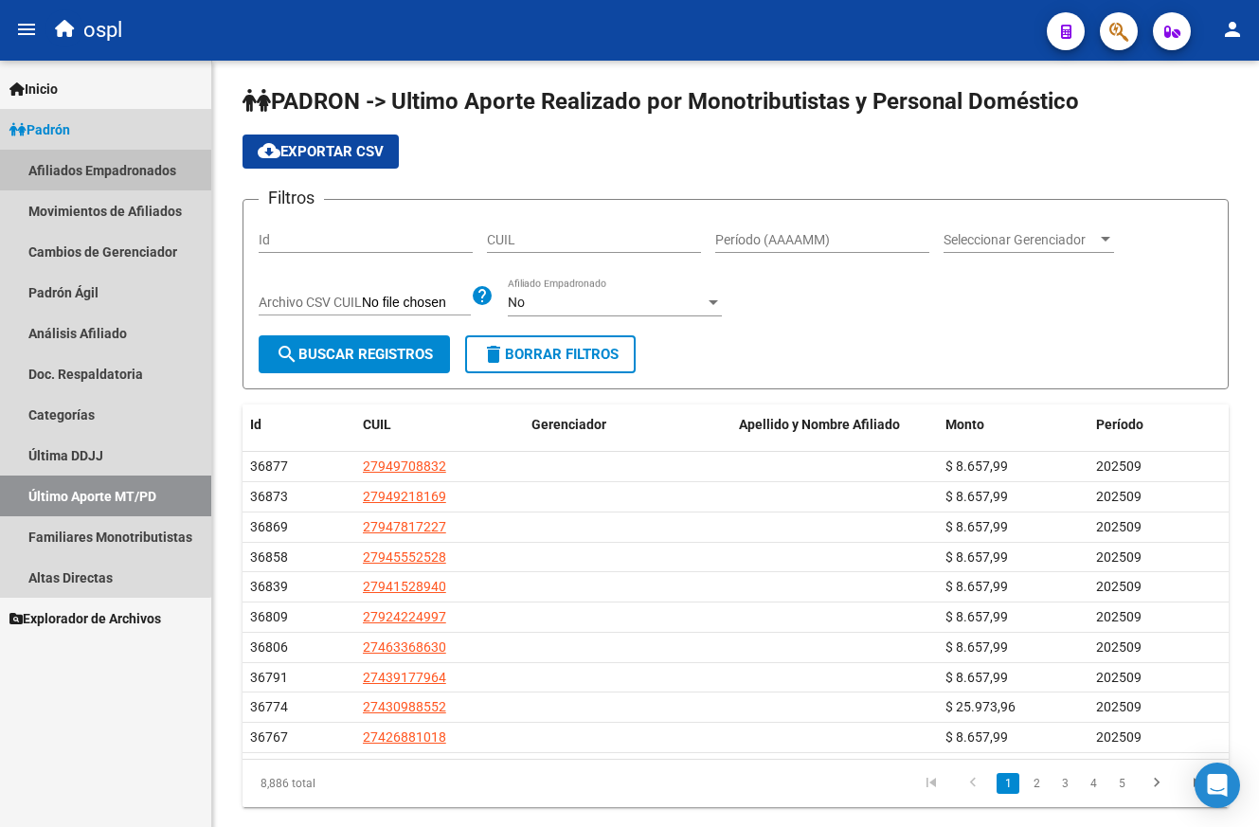
click at [88, 170] on link "Afiliados Empadronados" at bounding box center [105, 170] width 211 height 41
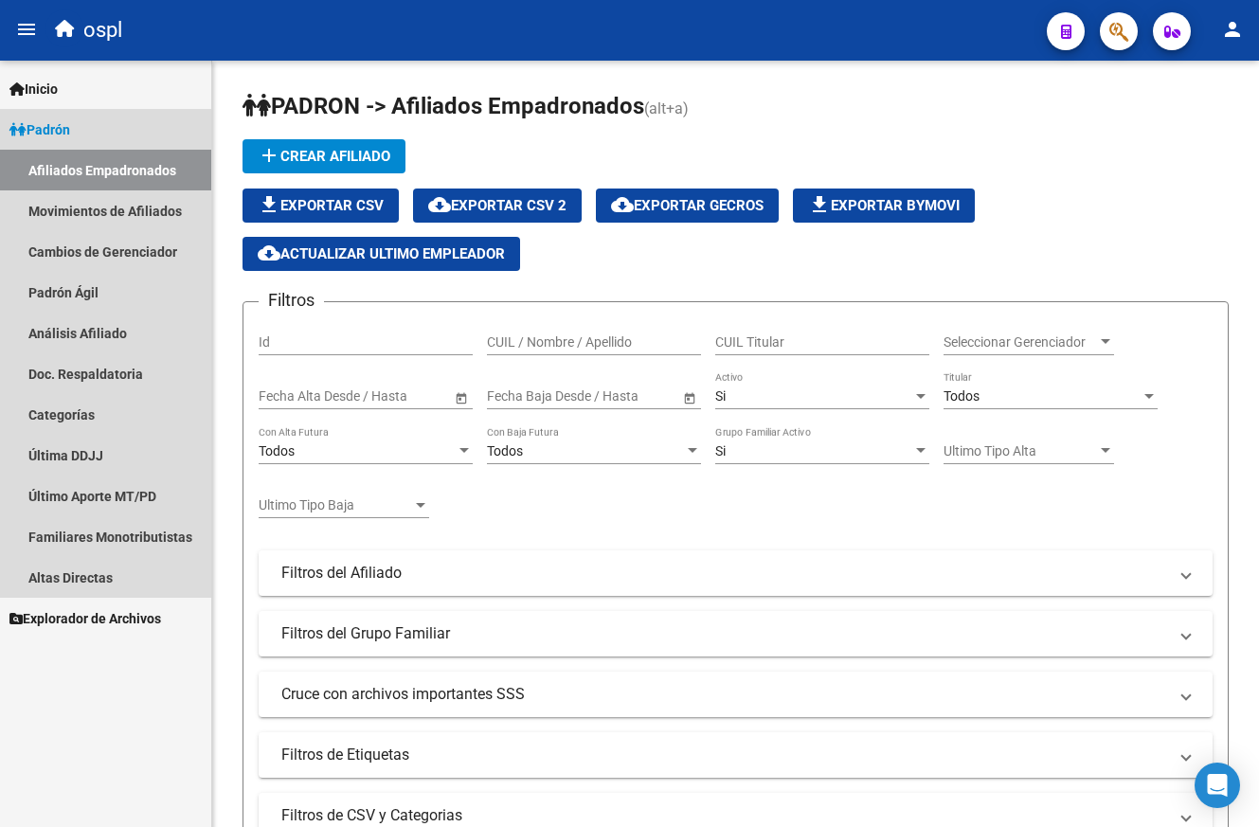
click at [80, 139] on link "Padrón" at bounding box center [105, 129] width 211 height 41
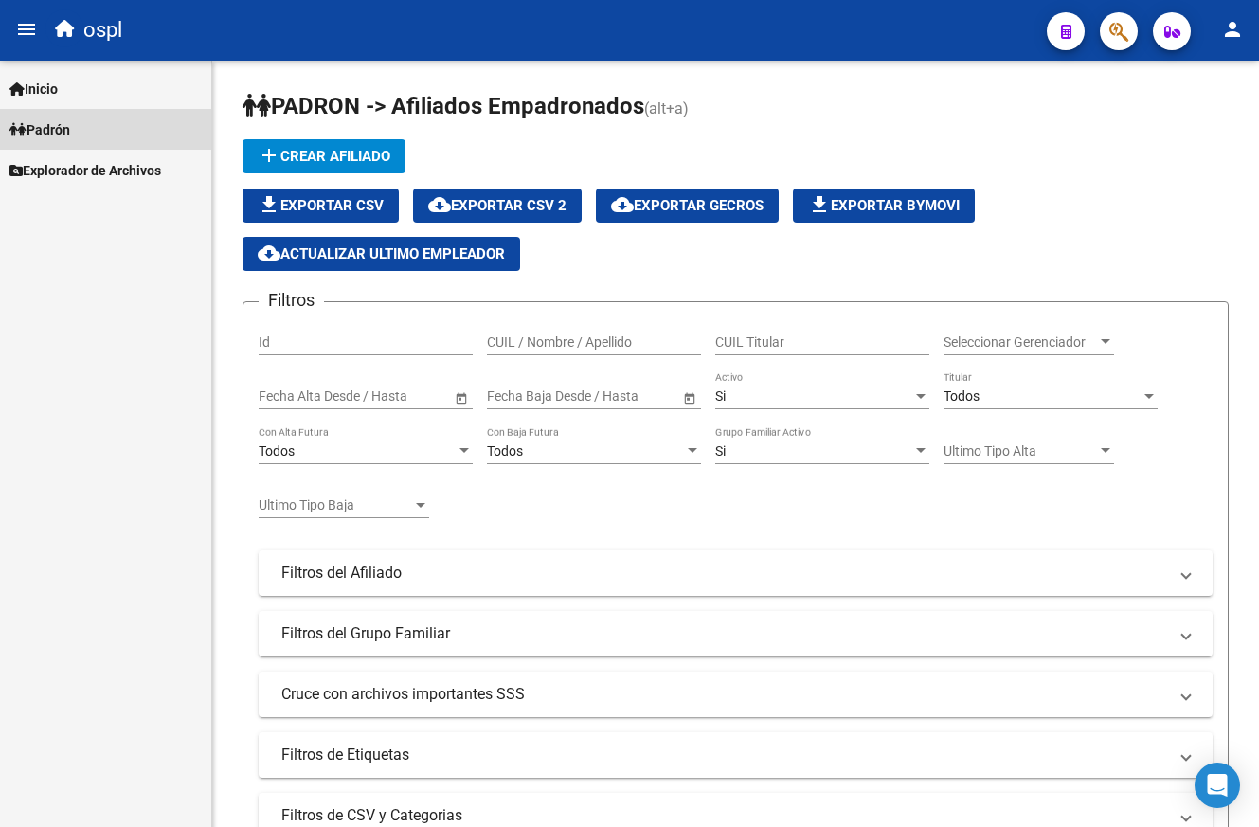
click at [70, 128] on span "Padrón" at bounding box center [39, 129] width 61 height 21
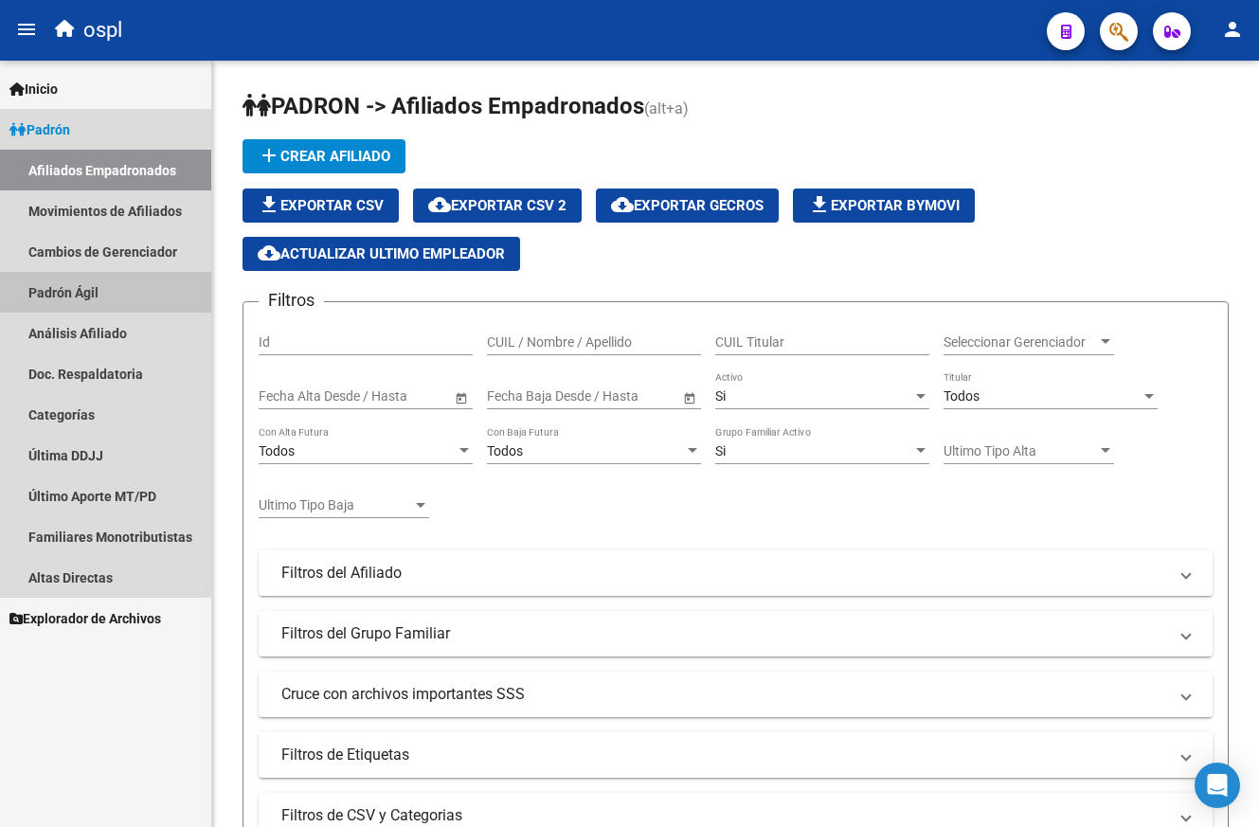
click at [84, 299] on link "Padrón Ágil" at bounding box center [105, 292] width 211 height 41
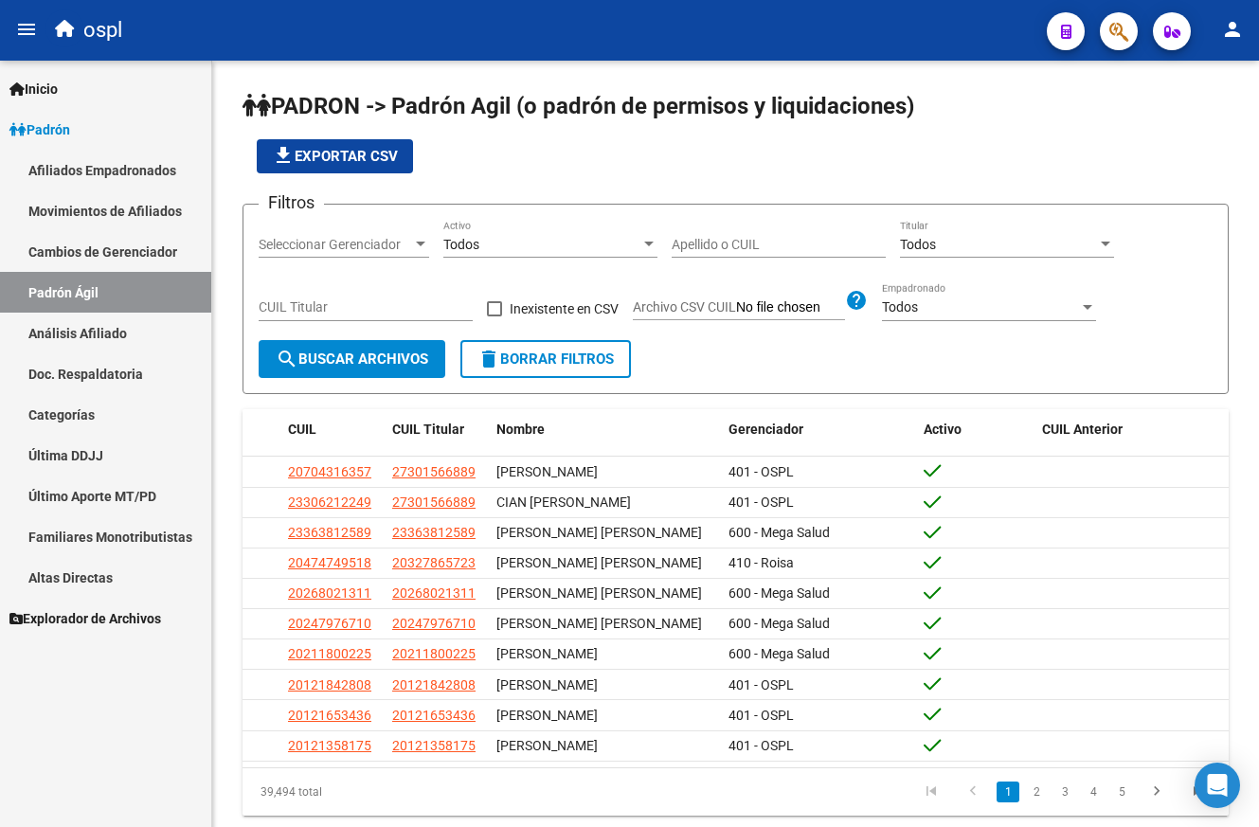
click at [748, 306] on input "Archivo CSV CUIL" at bounding box center [790, 307] width 109 height 17
type input "C:\fakepath\averiguo.csv"
click at [1110, 236] on div "Todos Titular" at bounding box center [1007, 239] width 214 height 38
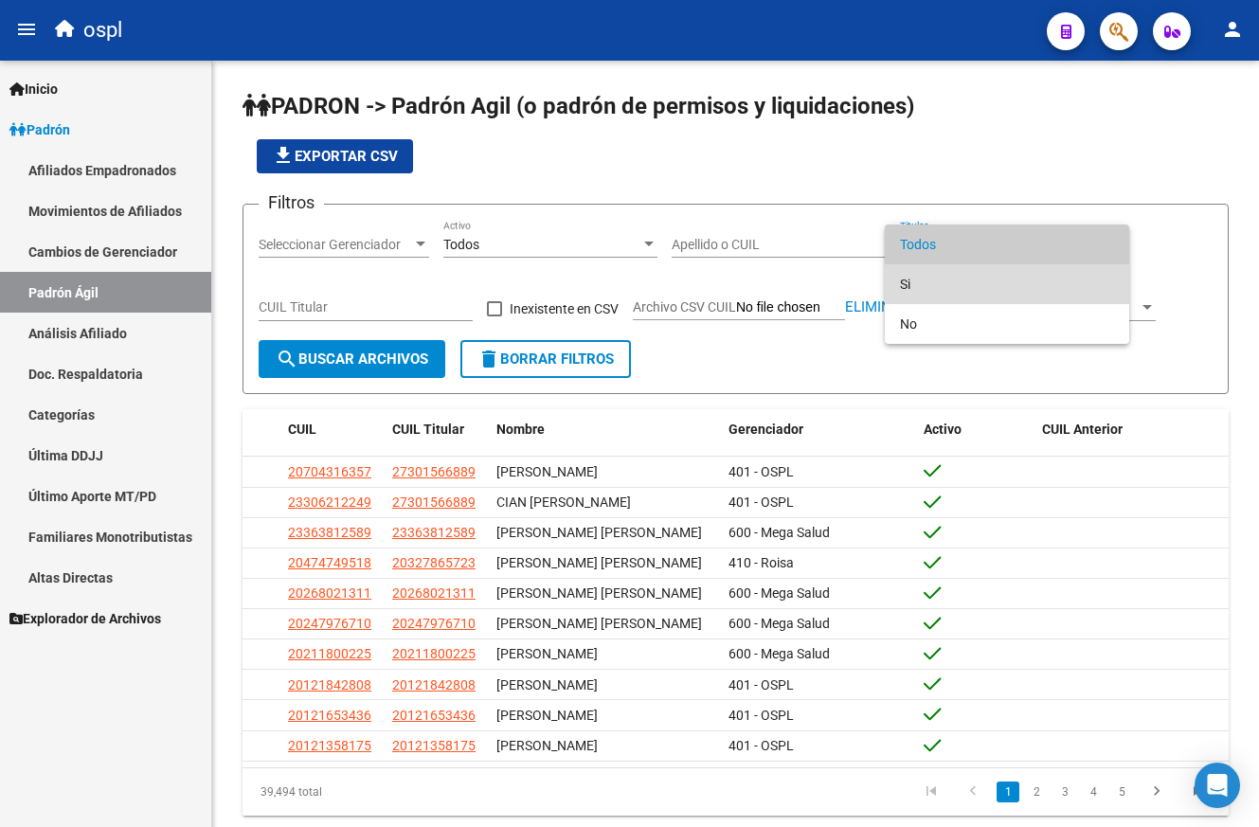
click at [1055, 276] on span "Si" at bounding box center [1007, 284] width 214 height 40
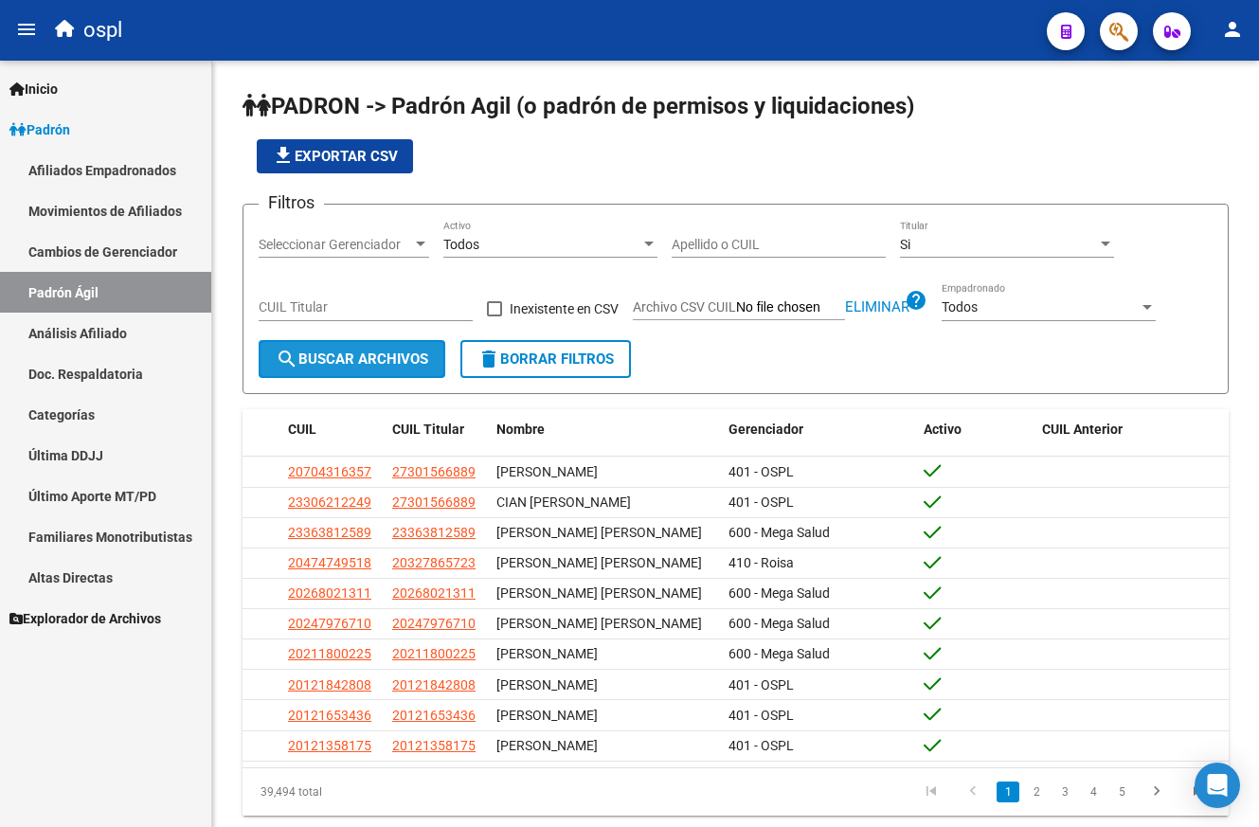
click at [384, 373] on button "search Buscar Archivos" at bounding box center [352, 359] width 187 height 38
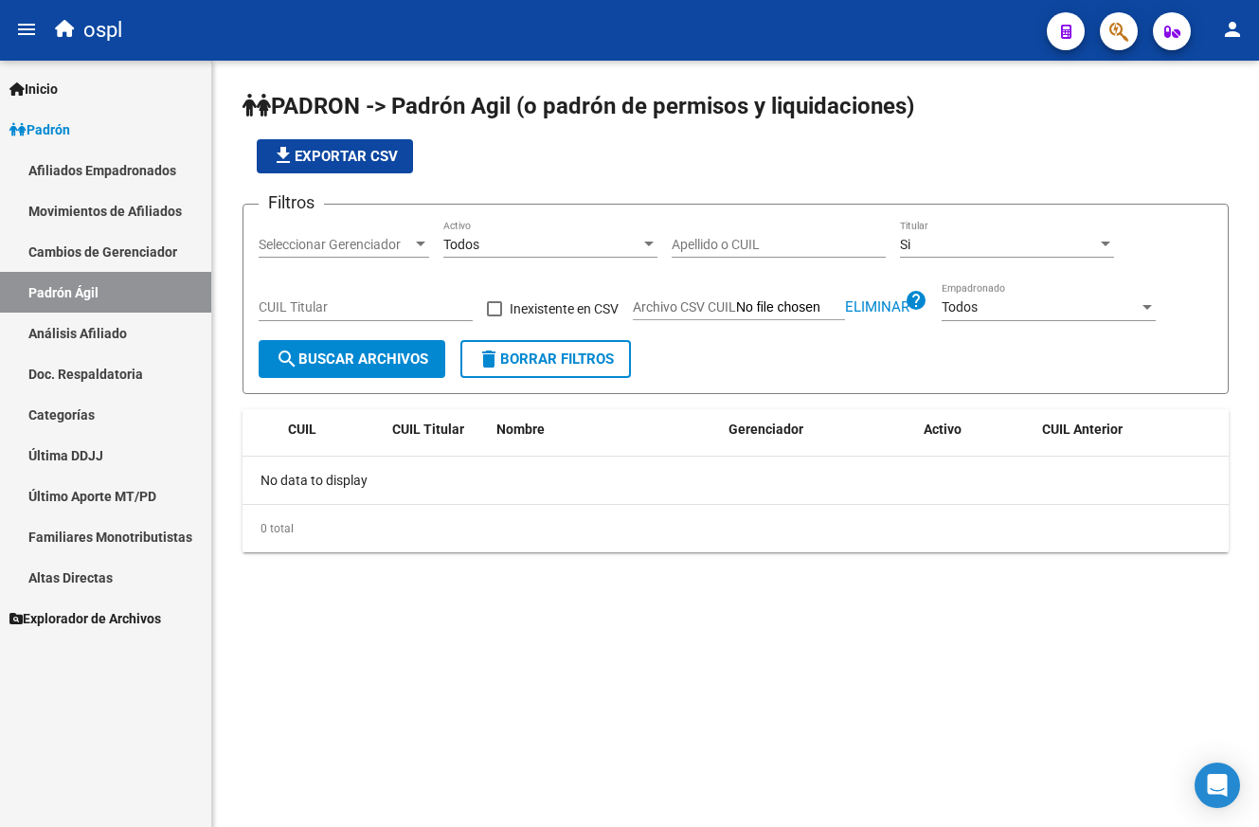
click at [1106, 235] on div "Si Titular" at bounding box center [1007, 239] width 214 height 38
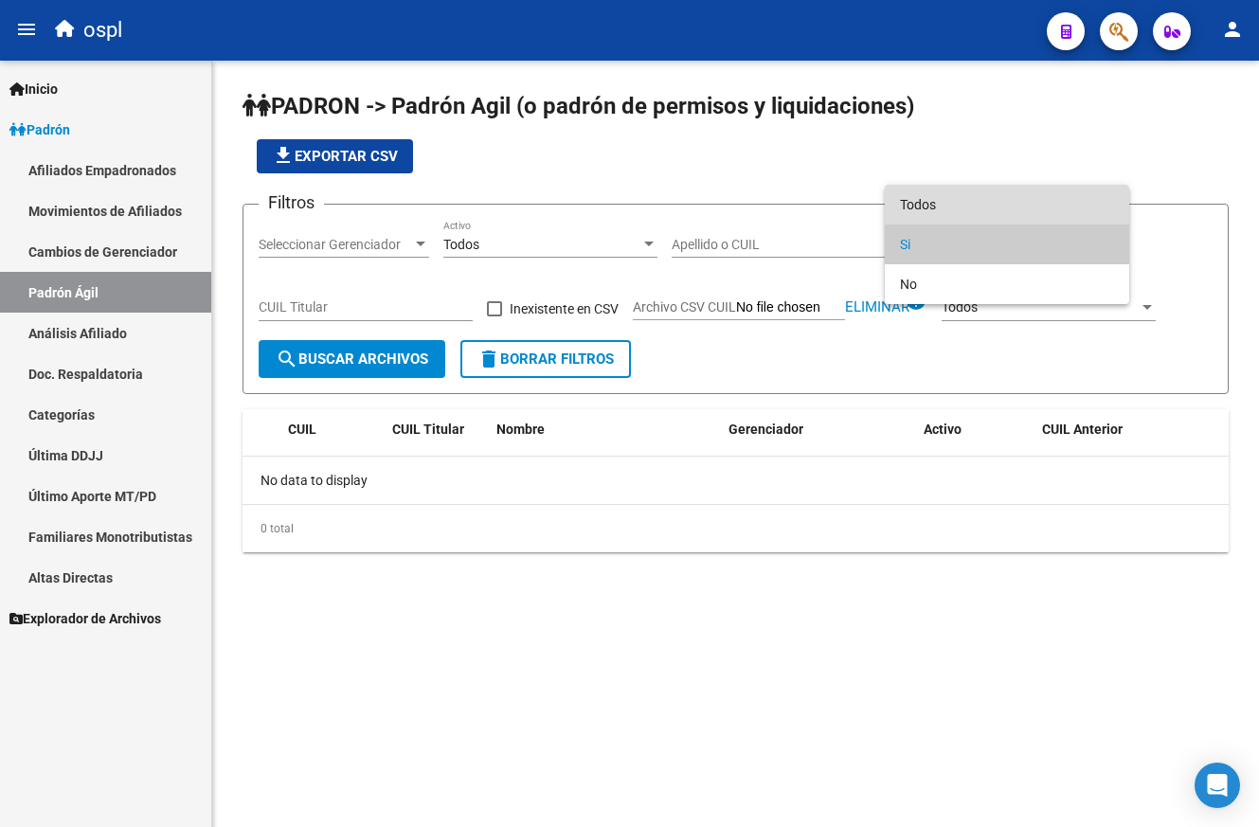
click at [1034, 199] on span "Todos" at bounding box center [1007, 205] width 214 height 40
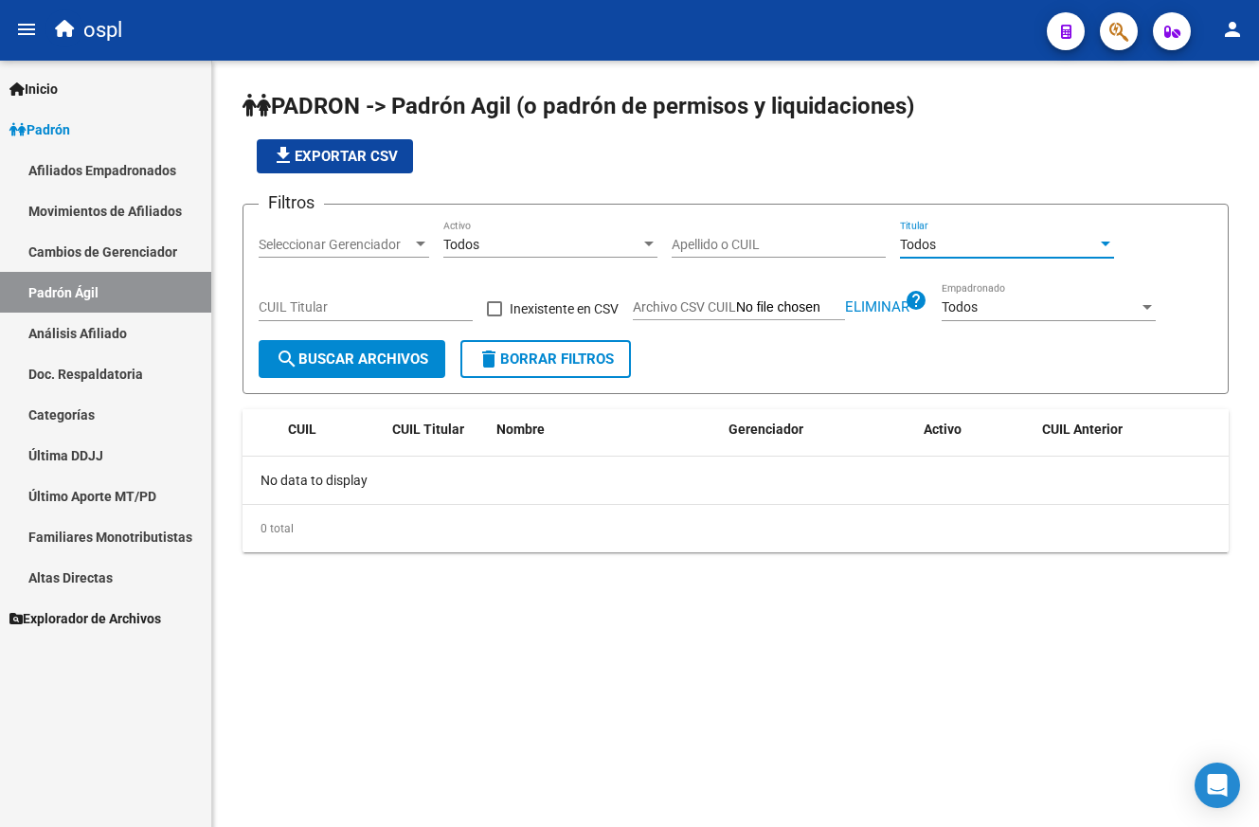
click at [386, 350] on button "search Buscar Archivos" at bounding box center [352, 359] width 187 height 38
click at [404, 311] on input "CUIL Titular" at bounding box center [366, 307] width 214 height 16
click at [884, 301] on span "Eliminar" at bounding box center [877, 306] width 64 height 17
click at [750, 303] on input "Archivo CSV CUIL" at bounding box center [790, 307] width 109 height 17
type input "C:\fakepath\averiguo.csv"
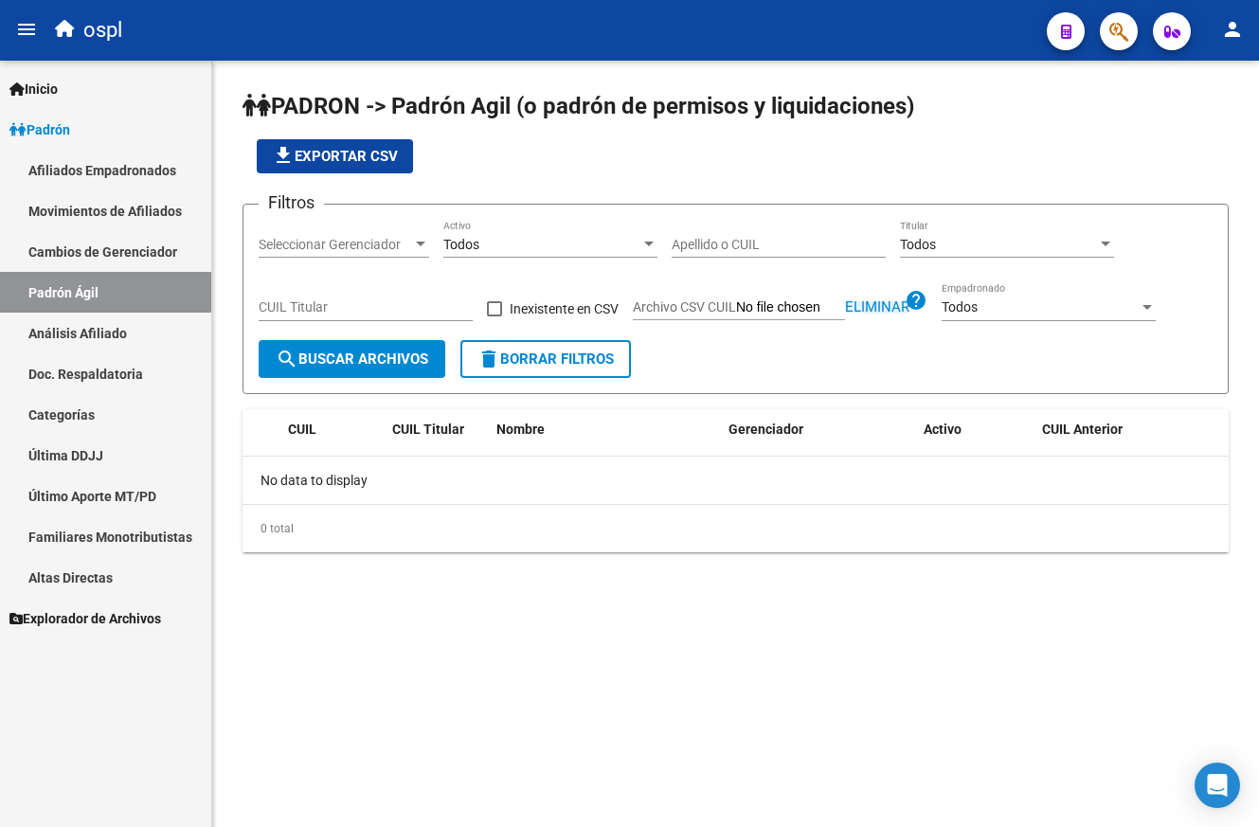
click at [877, 298] on span "Eliminar" at bounding box center [877, 306] width 64 height 17
click at [385, 350] on button "search Buscar Archivos" at bounding box center [352, 359] width 187 height 38
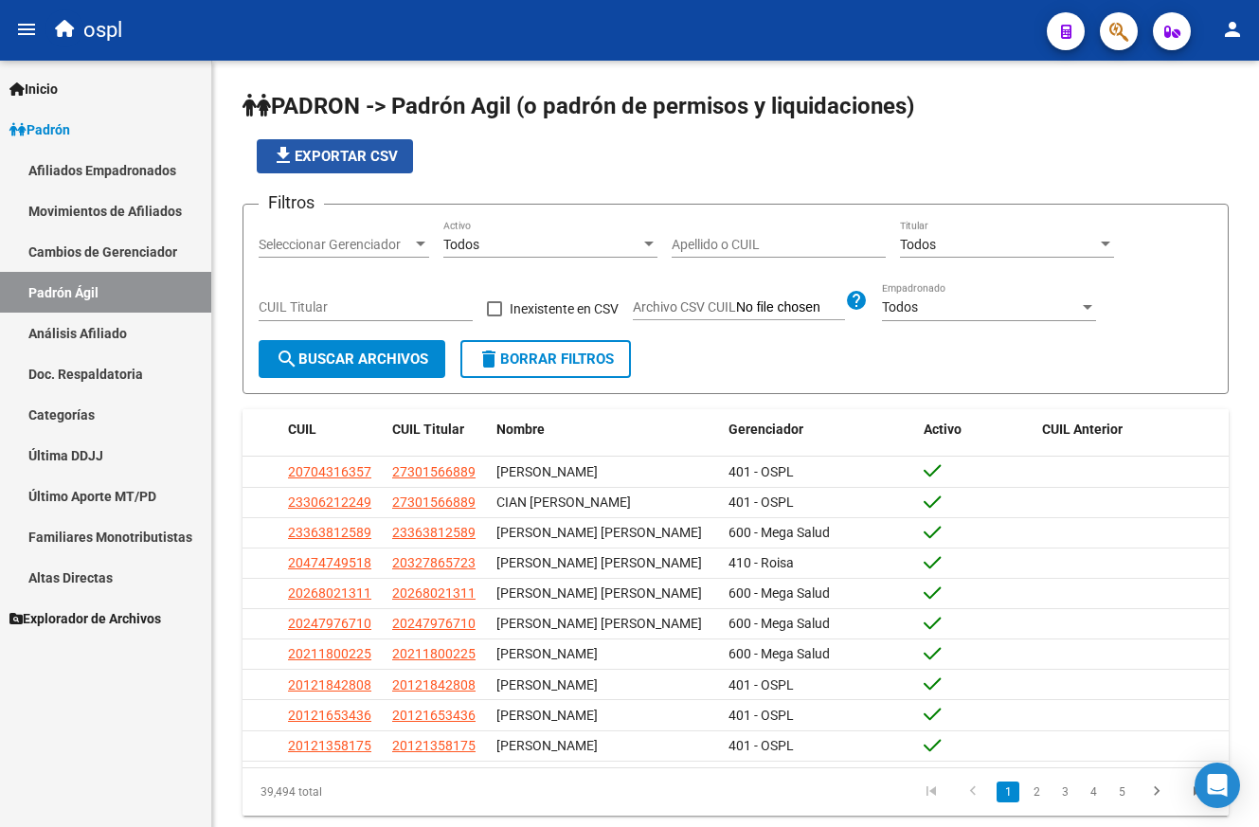
click at [367, 158] on span "file_download Exportar CSV" at bounding box center [335, 156] width 126 height 17
click at [764, 246] on input "Apellido o CUIL" at bounding box center [779, 245] width 214 height 16
paste input "20134734974"
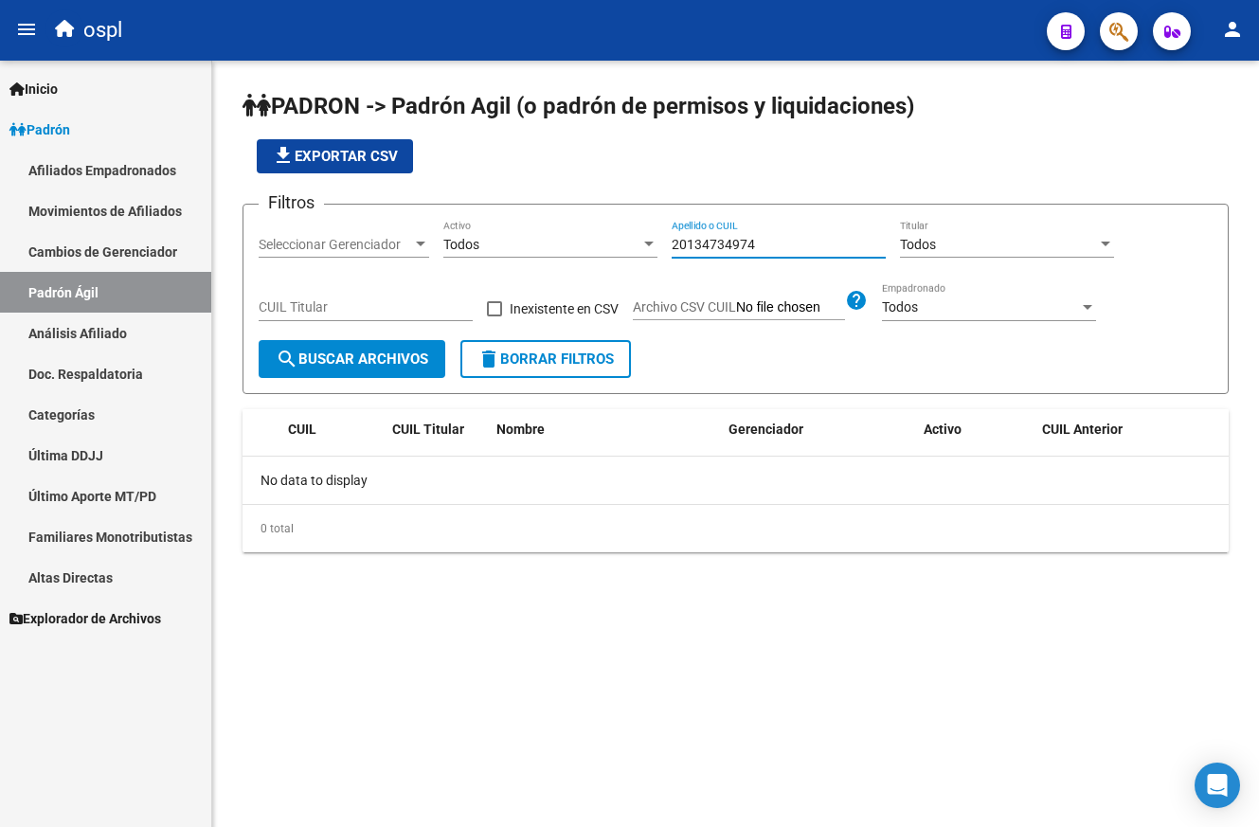
type input "20134734974"
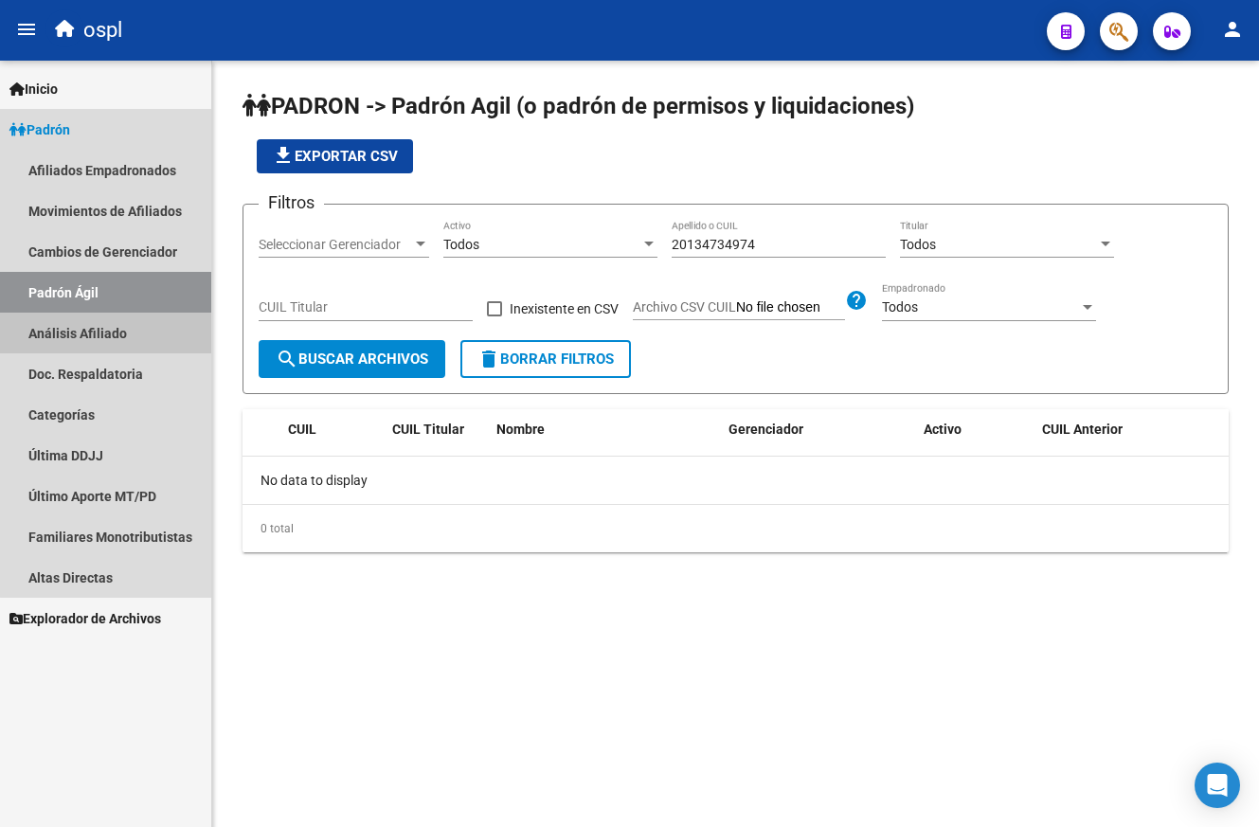
click at [124, 333] on link "Análisis Afiliado" at bounding box center [105, 333] width 211 height 41
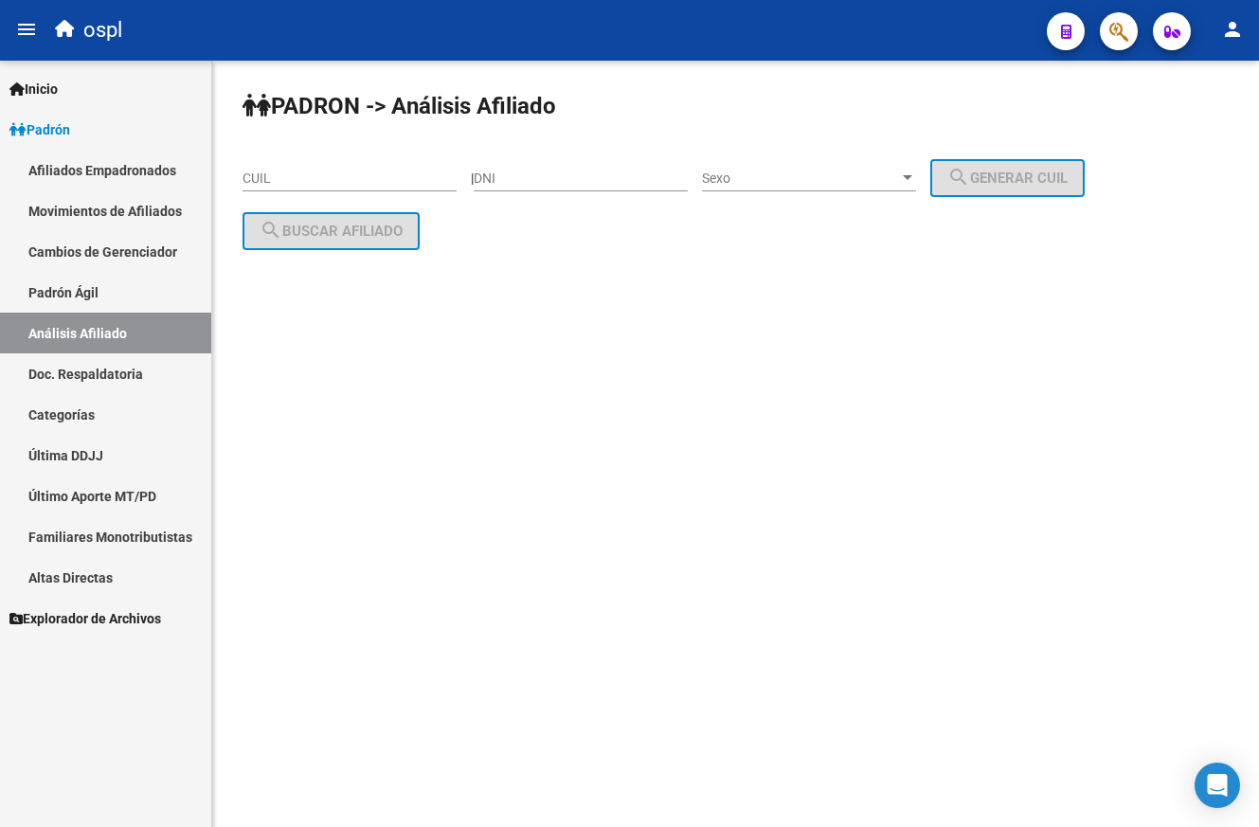
click at [361, 166] on div "CUIL" at bounding box center [349, 172] width 214 height 38
paste input "20-13473497-4"
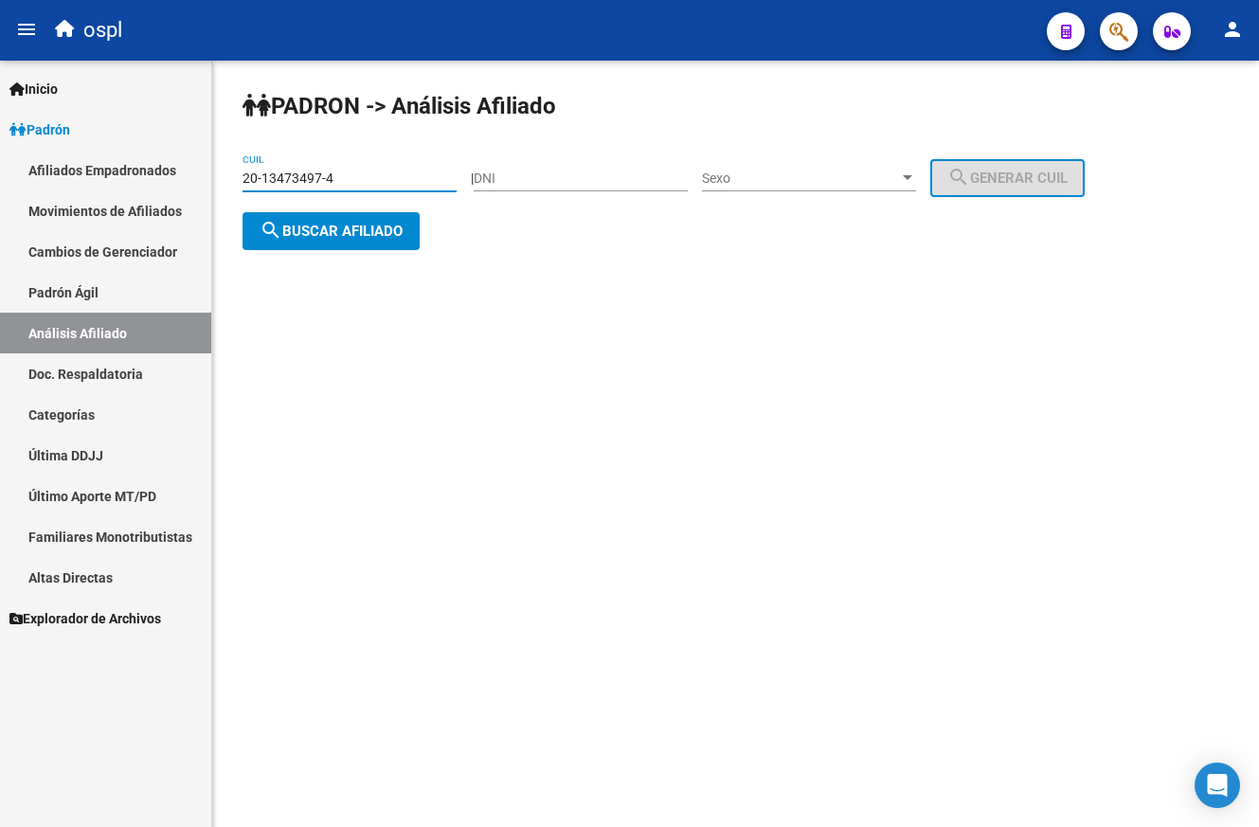
type input "20-13473497-4"
click at [363, 225] on span "search Buscar afiliado" at bounding box center [331, 231] width 143 height 17
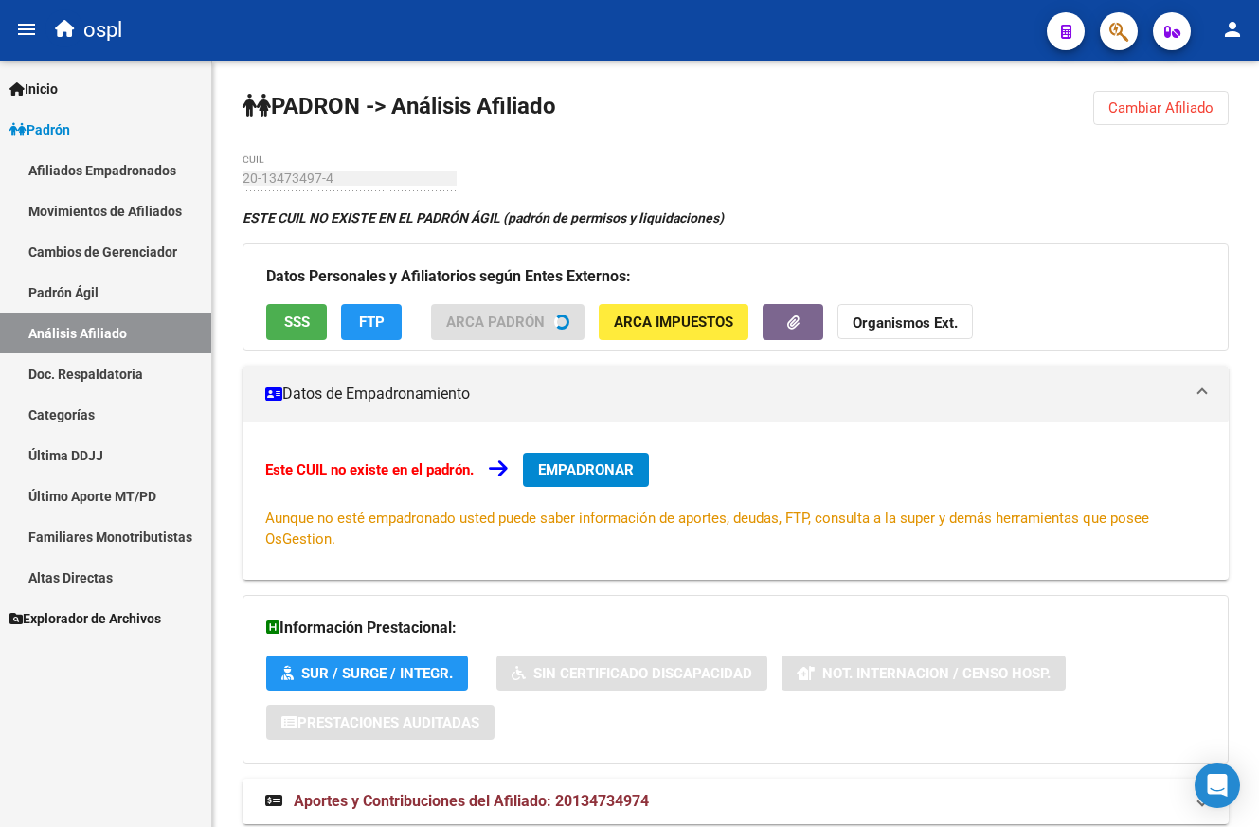
scroll to position [63, 0]
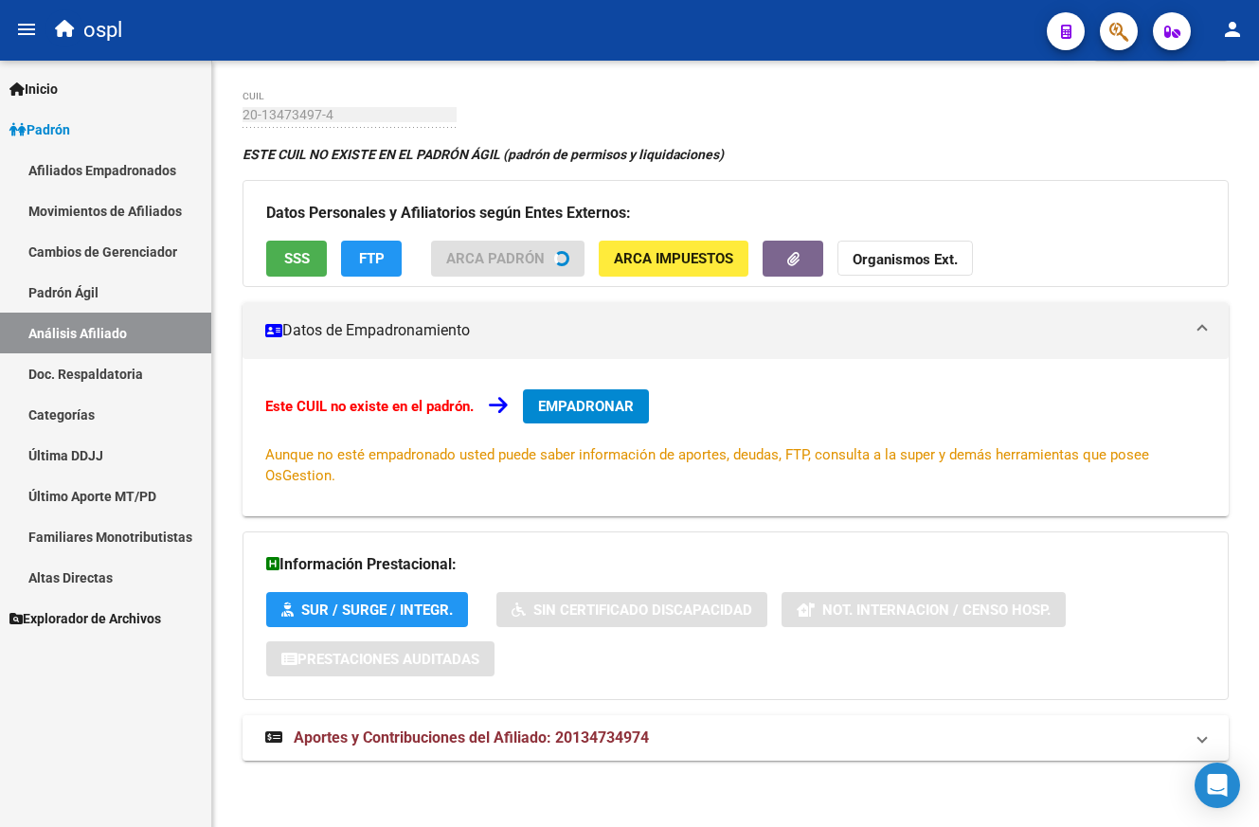
click at [525, 733] on span "Aportes y Contribuciones del Afiliado: 20134734974" at bounding box center [471, 737] width 355 height 18
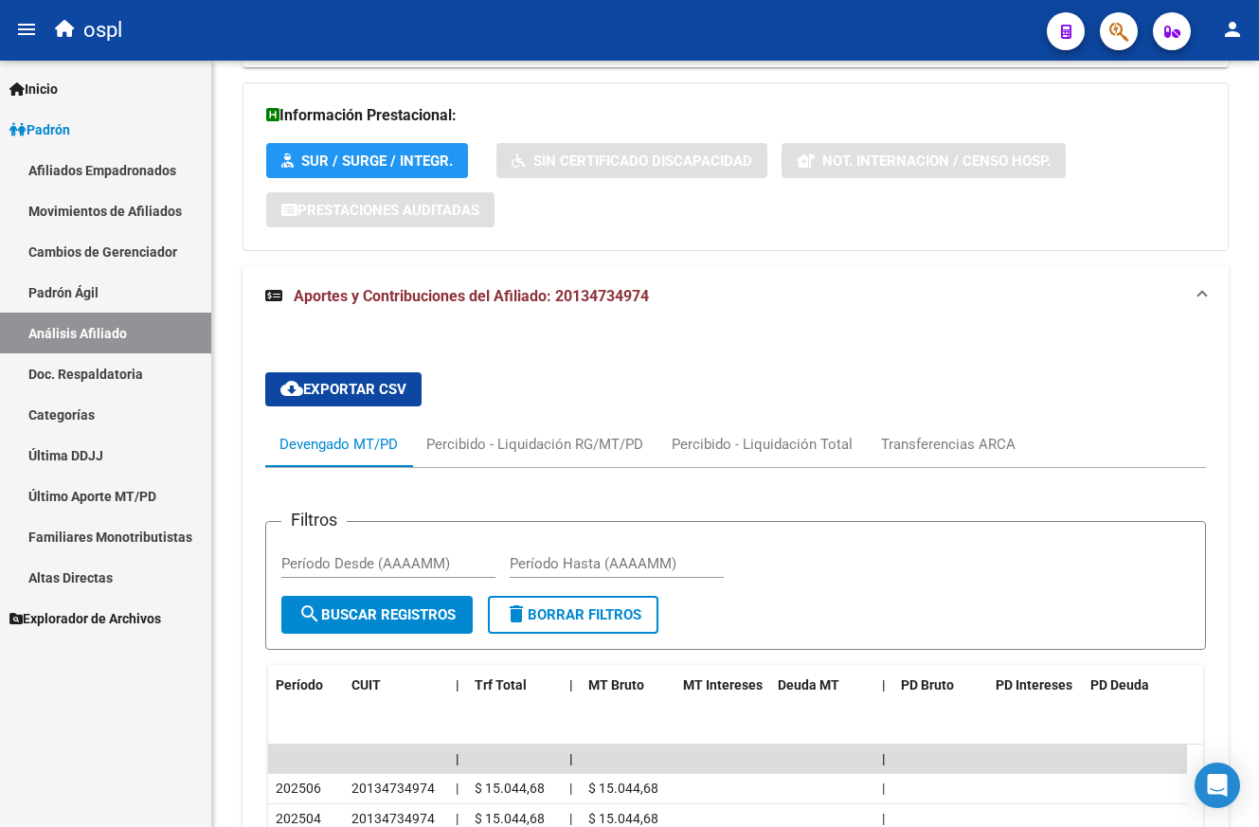
scroll to position [0, 0]
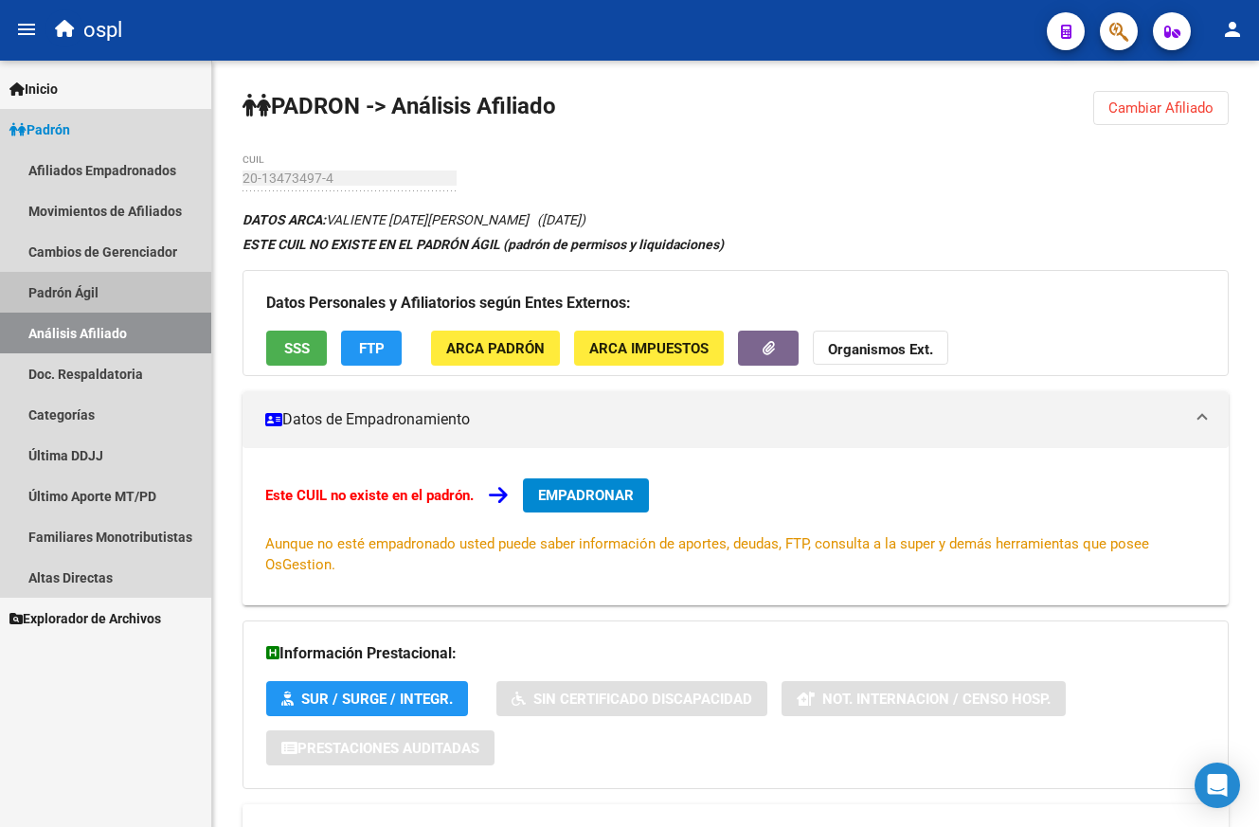
click at [100, 296] on link "Padrón Ágil" at bounding box center [105, 292] width 211 height 41
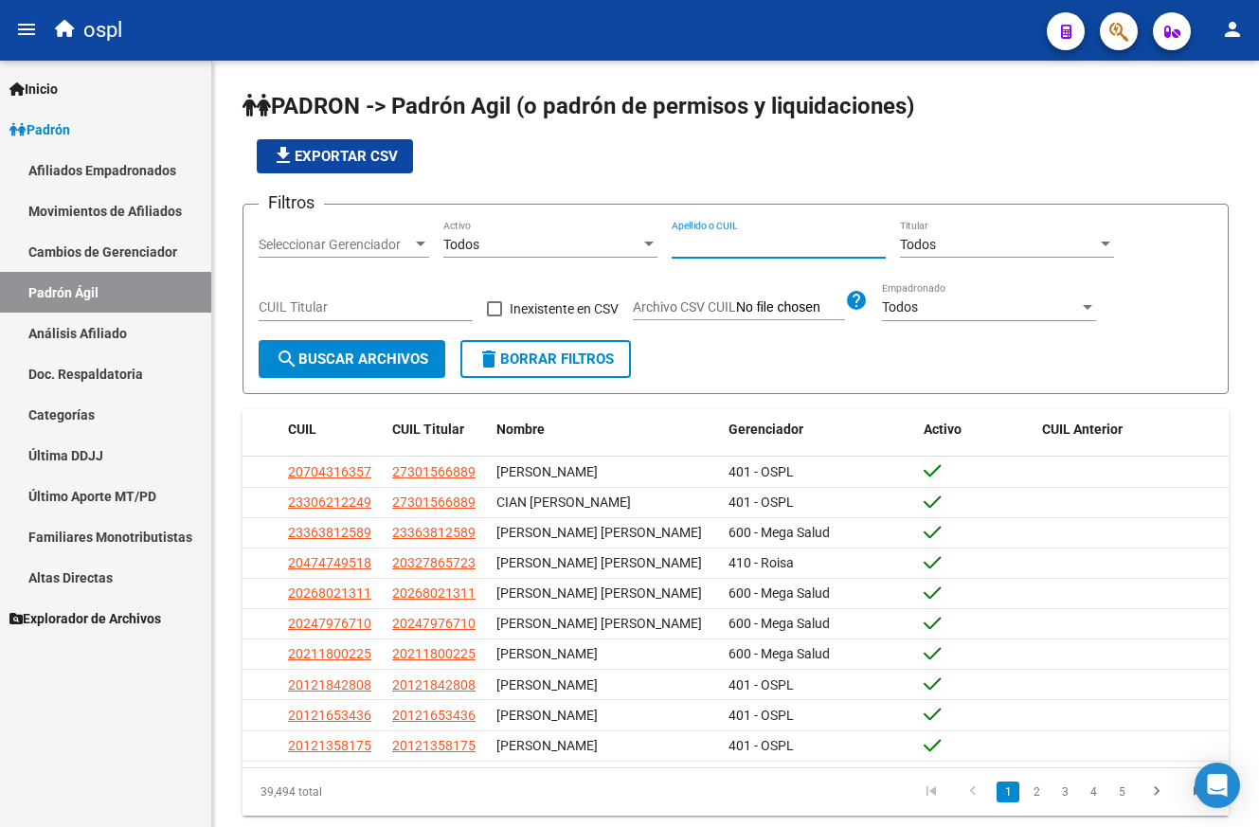
click at [747, 238] on input "Apellido o CUIL" at bounding box center [779, 245] width 214 height 16
paste input "20172984615"
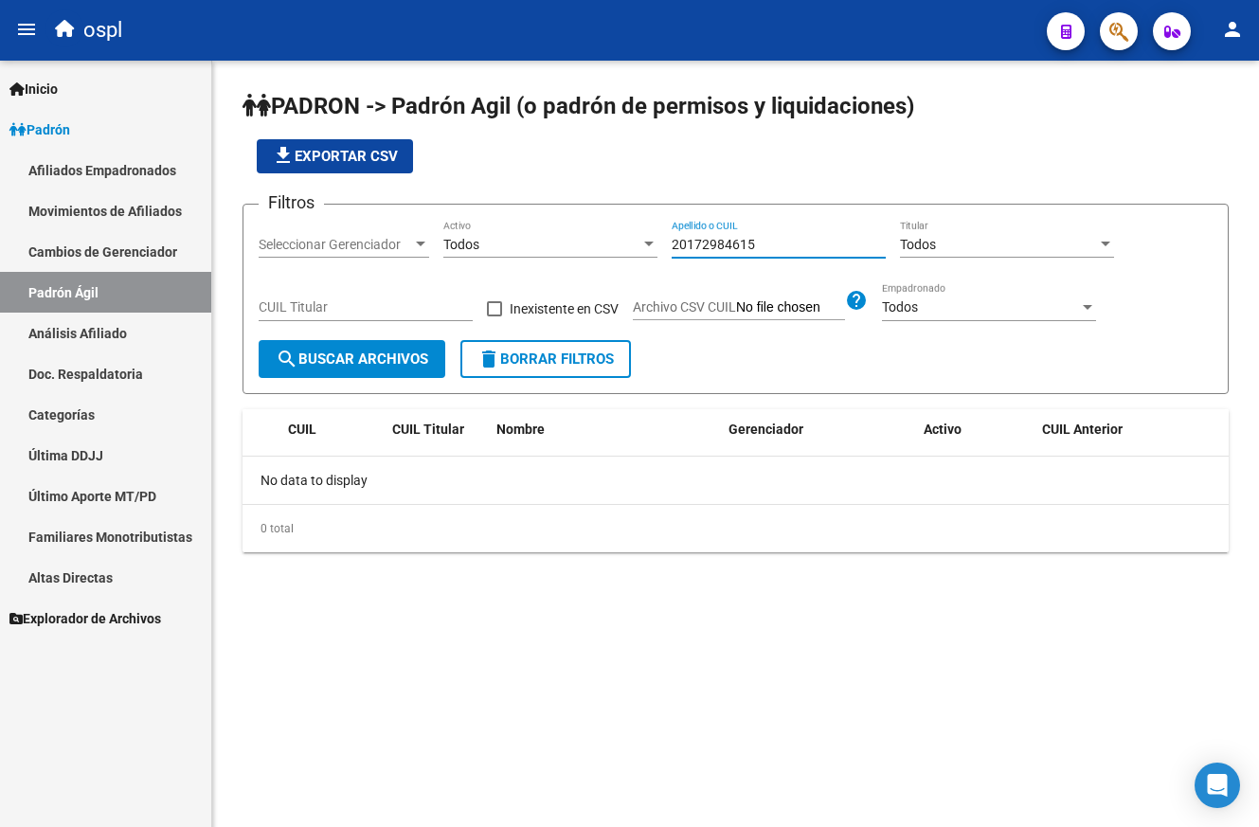
type input "20172984615"
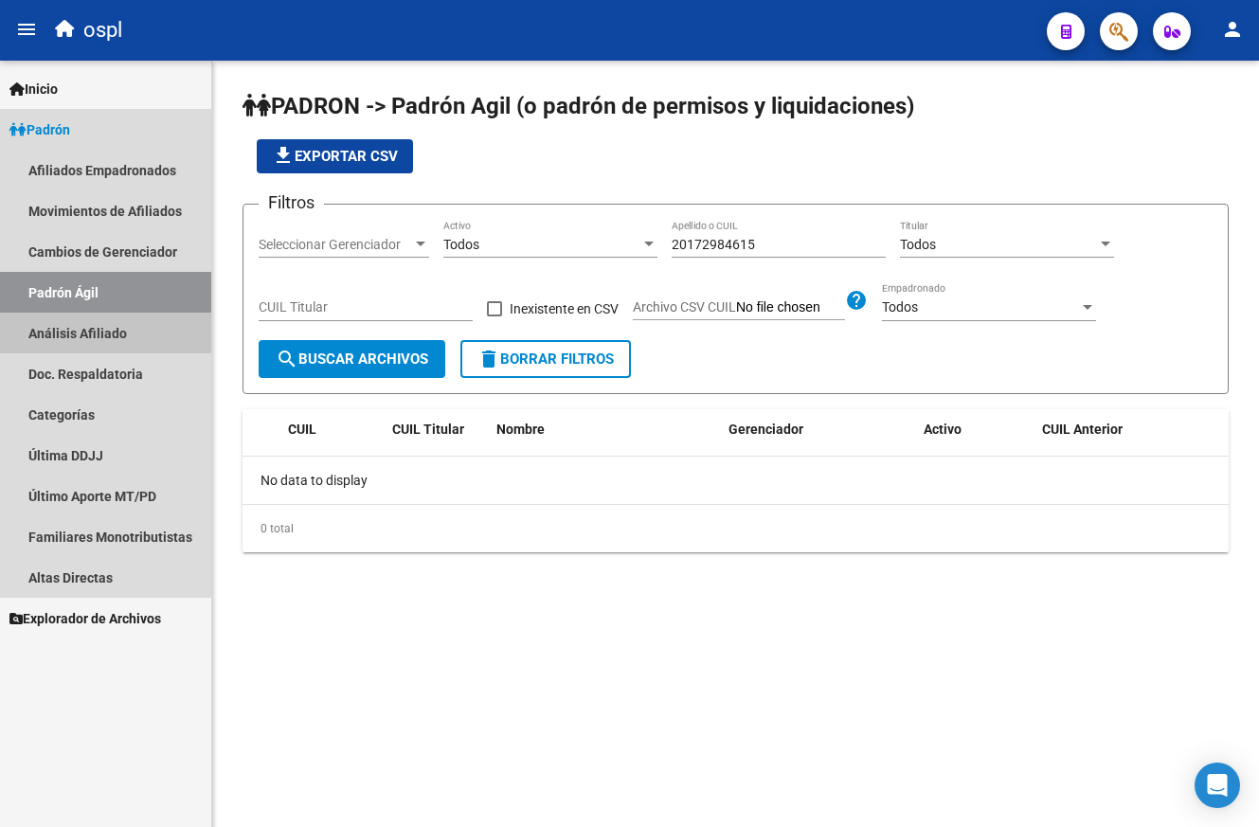
click at [68, 327] on link "Análisis Afiliado" at bounding box center [105, 333] width 211 height 41
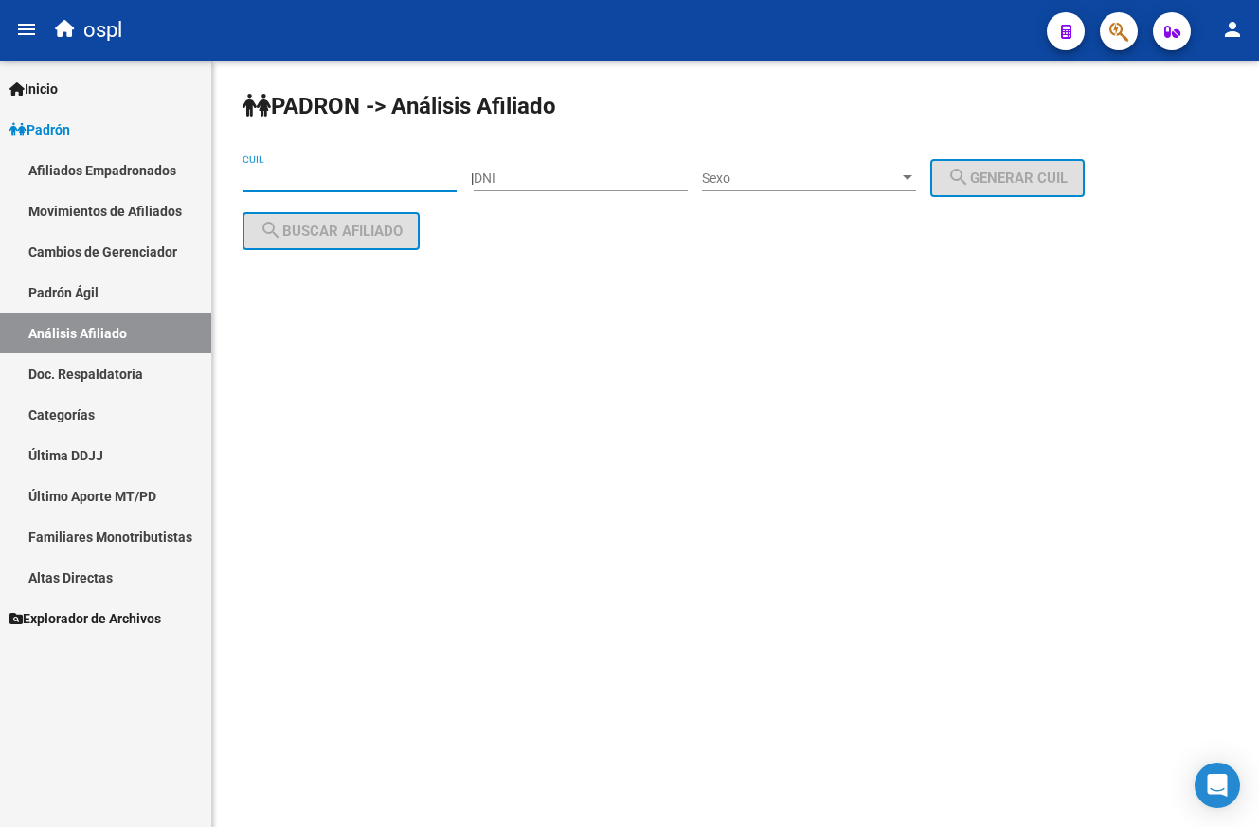
click at [377, 179] on input "CUIL" at bounding box center [349, 178] width 214 height 16
paste input "20-17298461-5"
type input "20-17298461-5"
click at [385, 223] on span "search Buscar afiliado" at bounding box center [331, 231] width 143 height 17
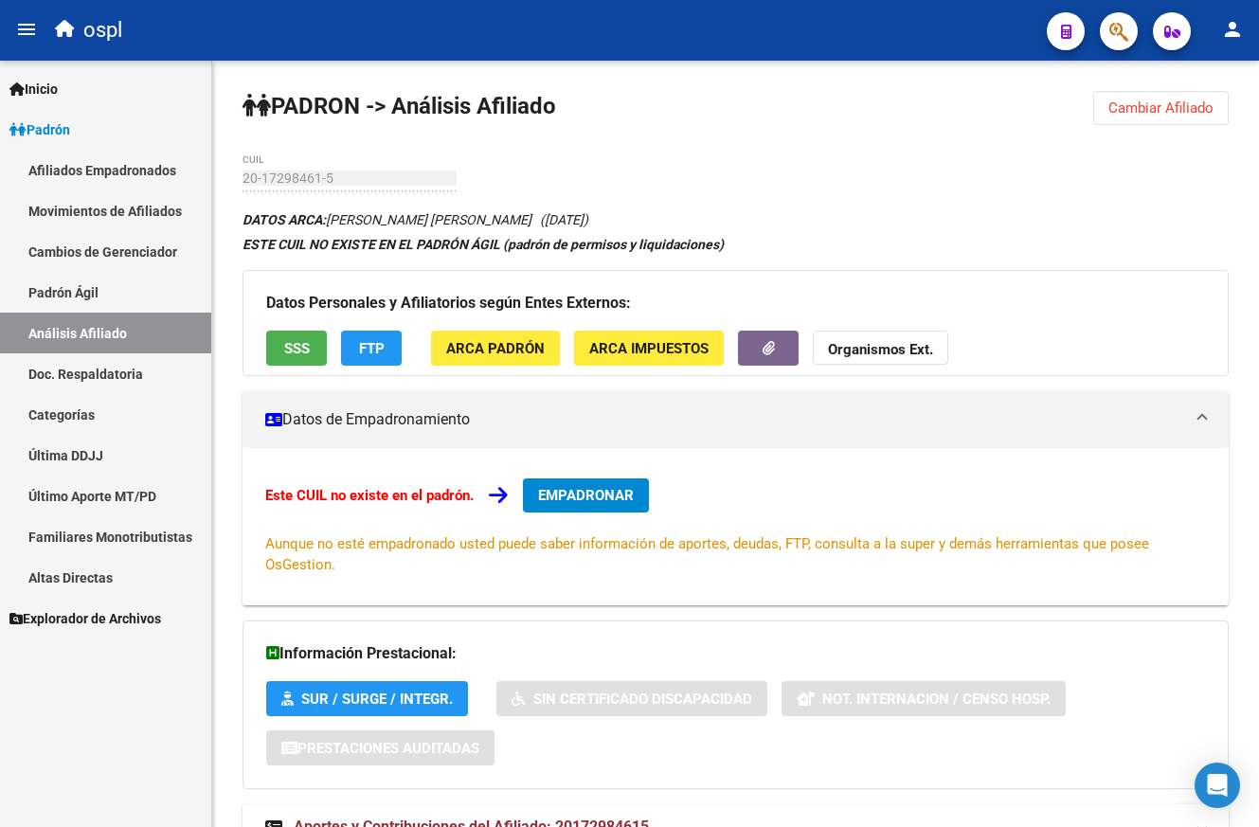
scroll to position [89, 0]
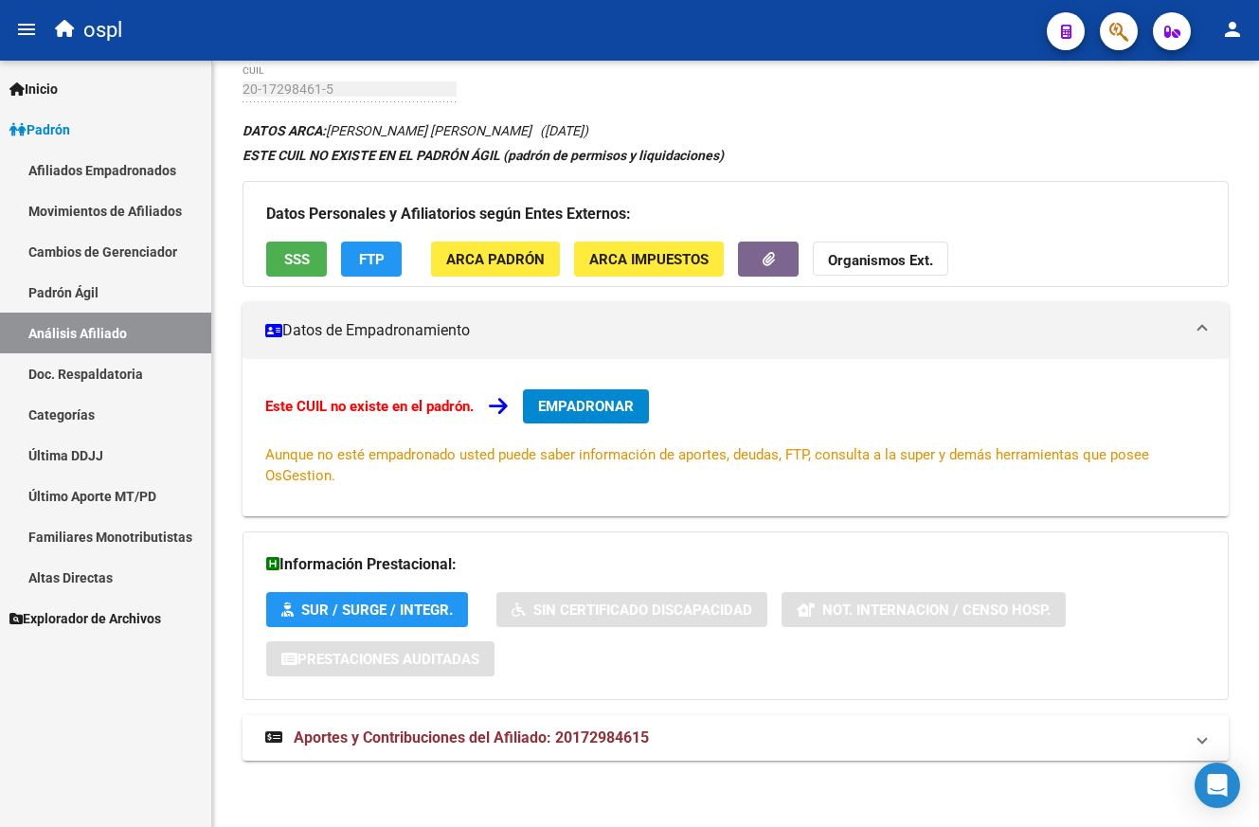
click at [541, 734] on span "Aportes y Contribuciones del Afiliado: 20172984615" at bounding box center [471, 737] width 355 height 18
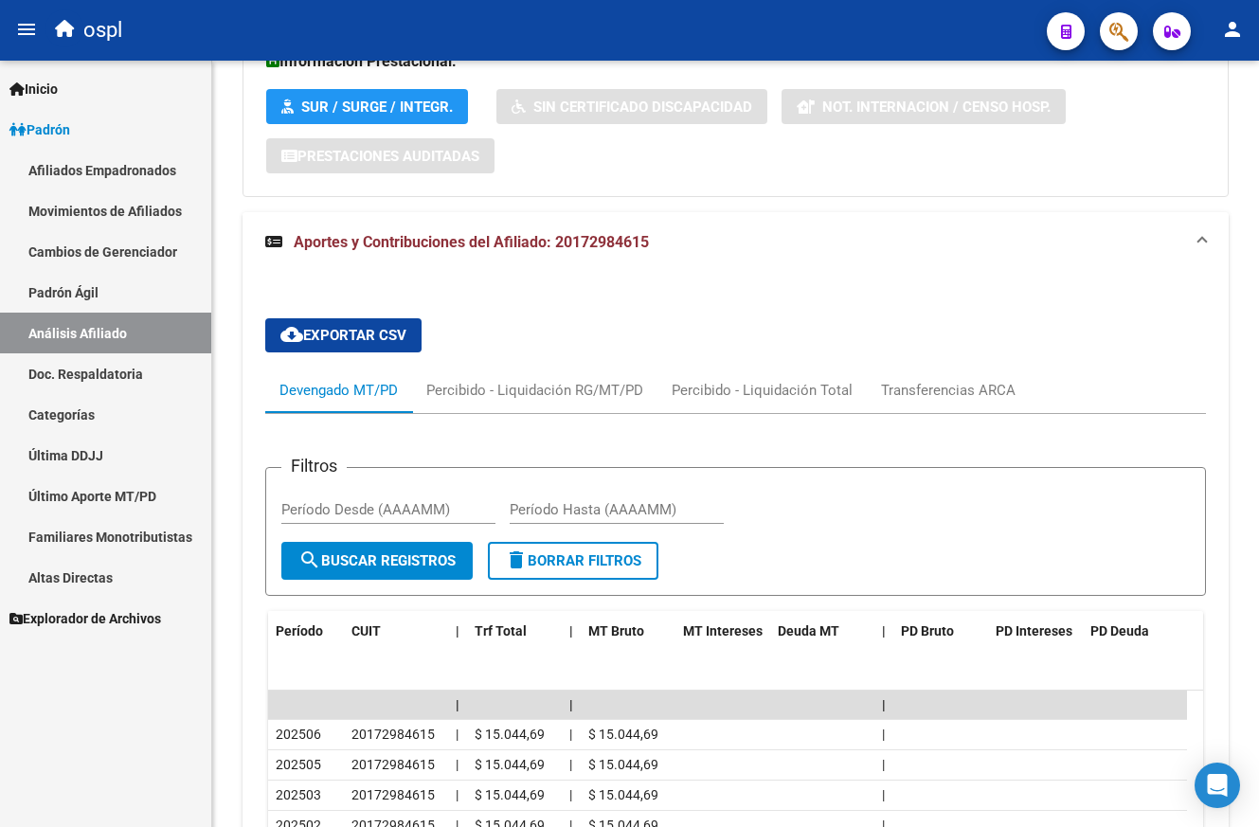
scroll to position [892, 0]
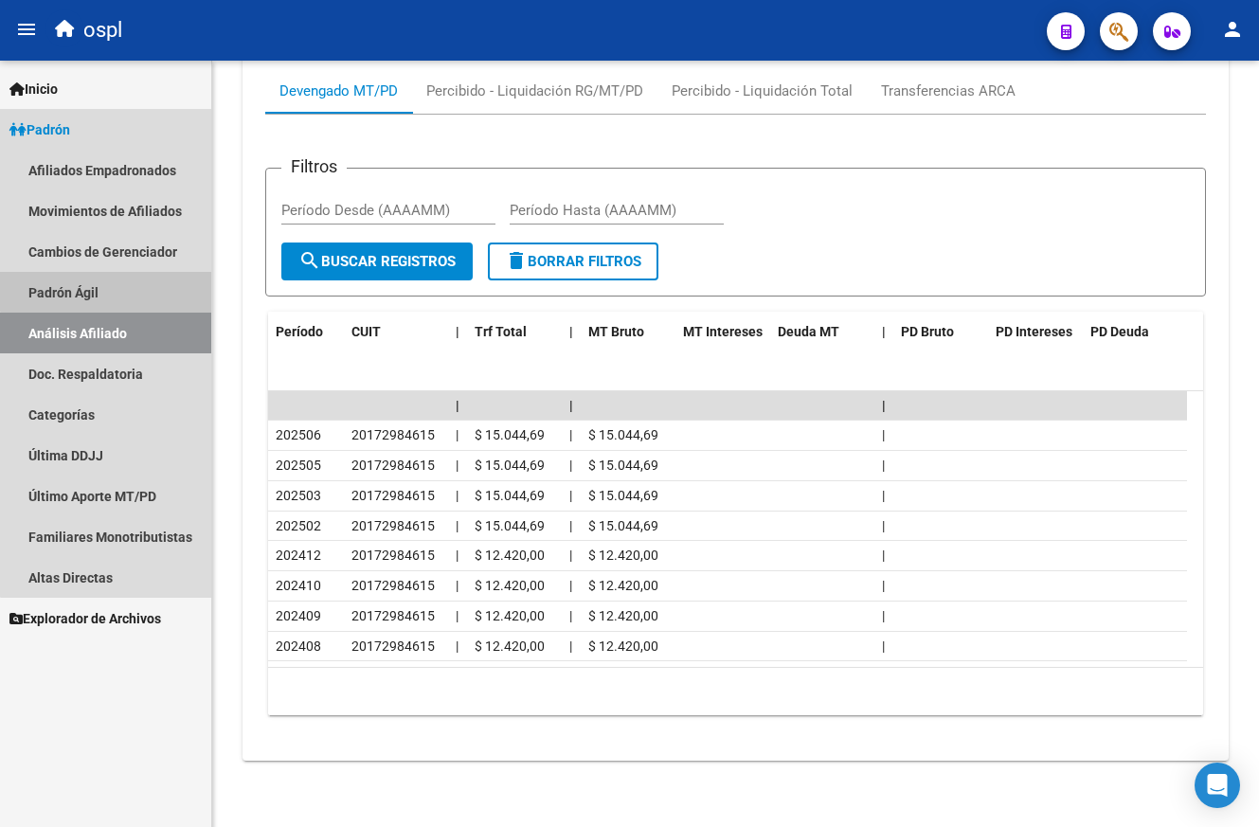
click at [136, 289] on link "Padrón Ágil" at bounding box center [105, 292] width 211 height 41
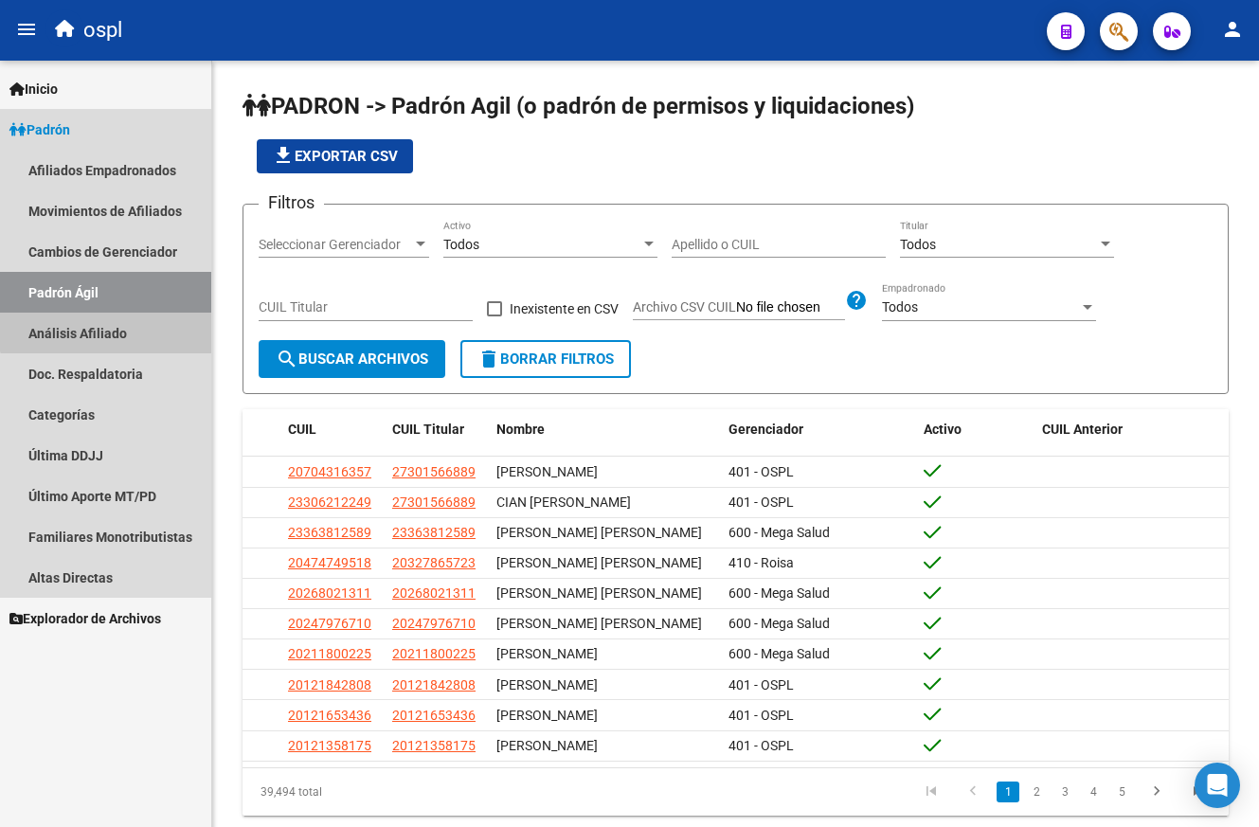
click at [136, 323] on link "Análisis Afiliado" at bounding box center [105, 333] width 211 height 41
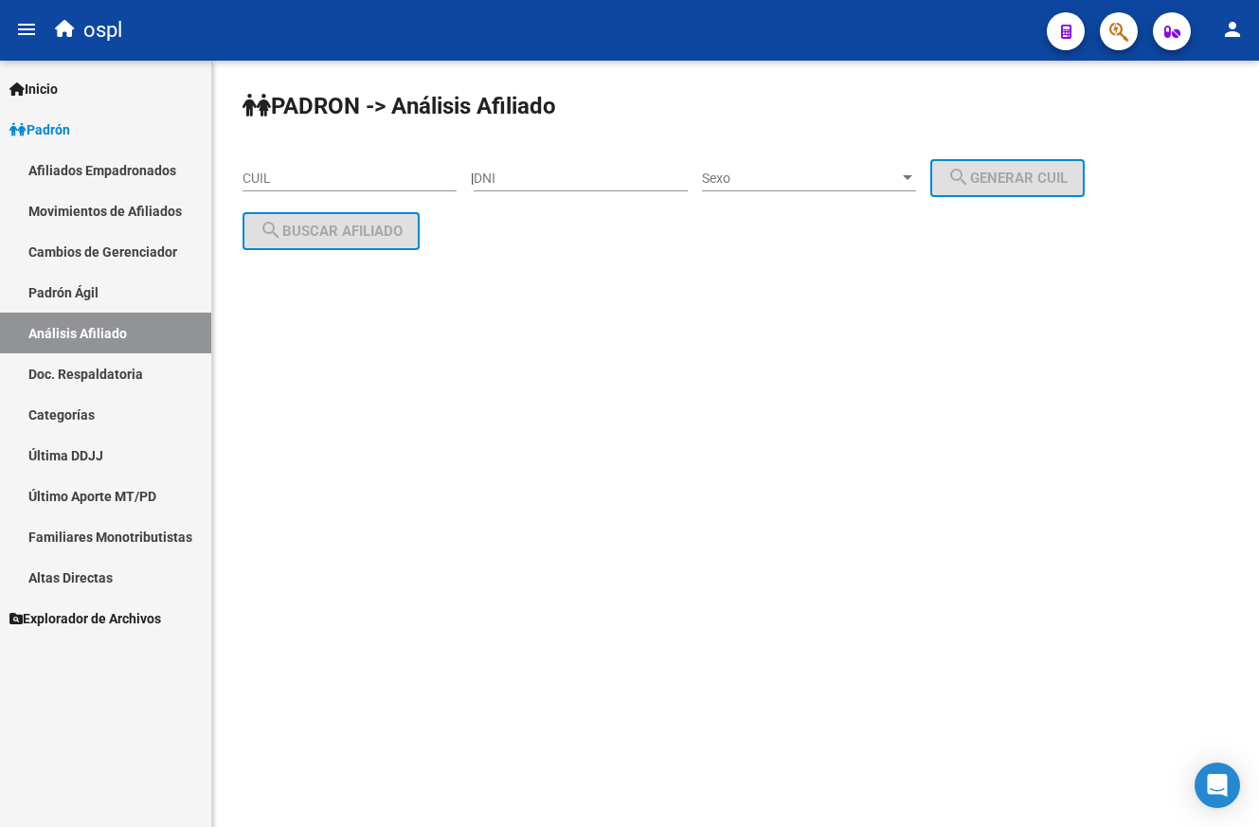
click at [375, 164] on div "CUIL" at bounding box center [349, 172] width 214 height 38
paste input "20-17854682-2"
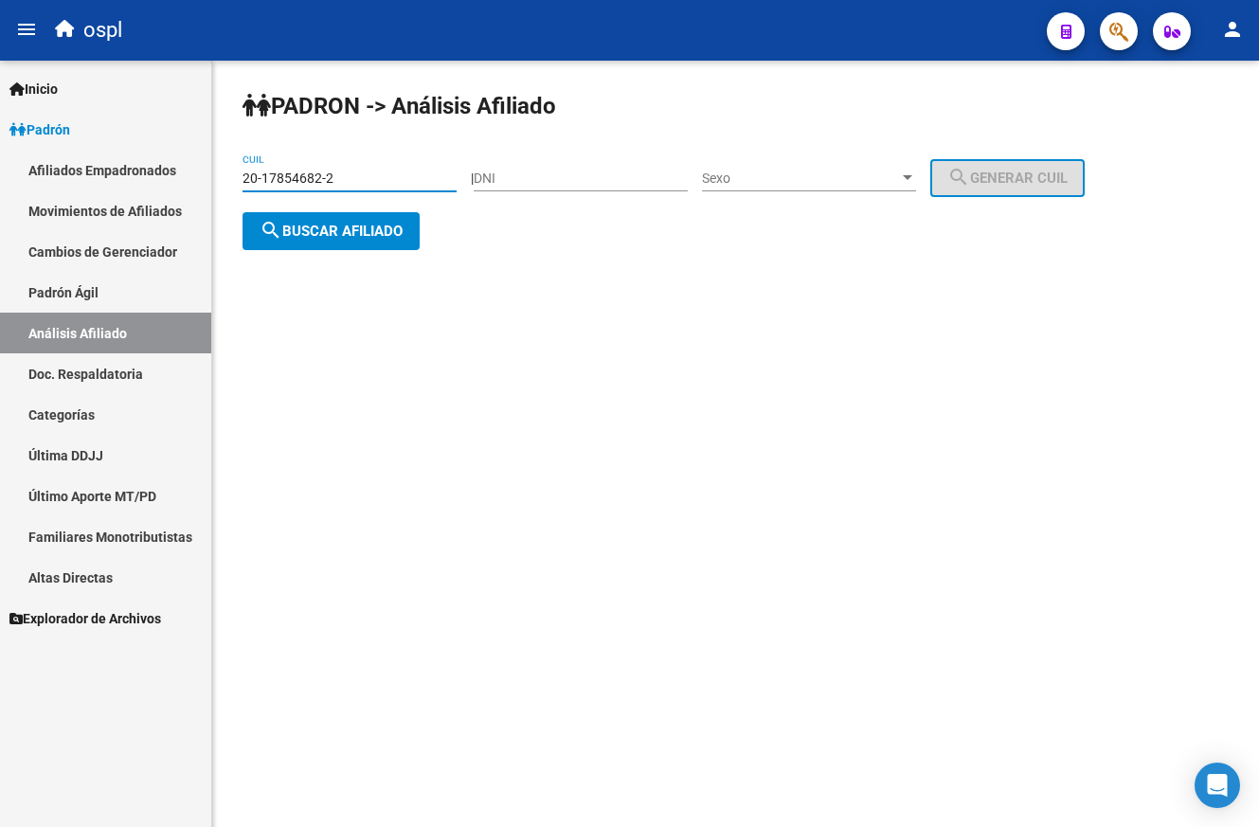
type input "20-17854682-2"
click at [363, 216] on button "search Buscar afiliado" at bounding box center [330, 231] width 177 height 38
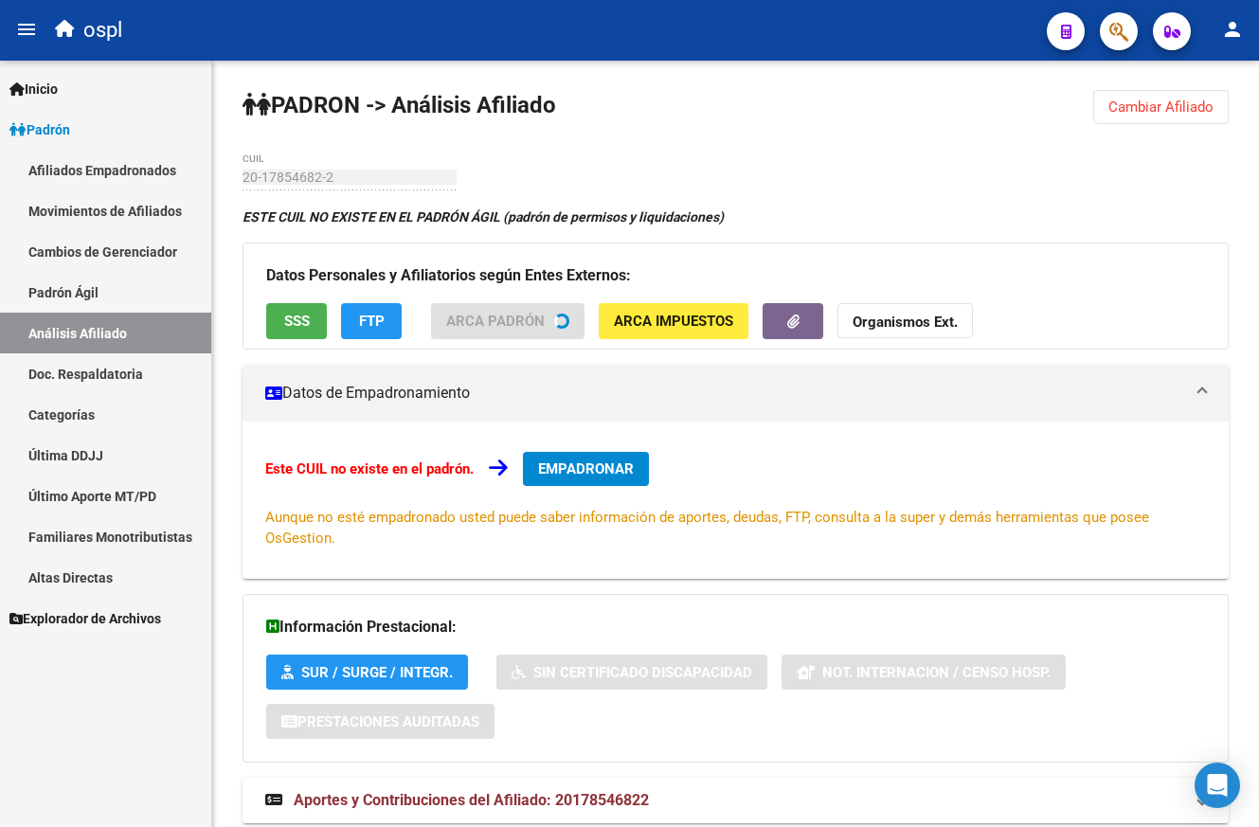
scroll to position [63, 0]
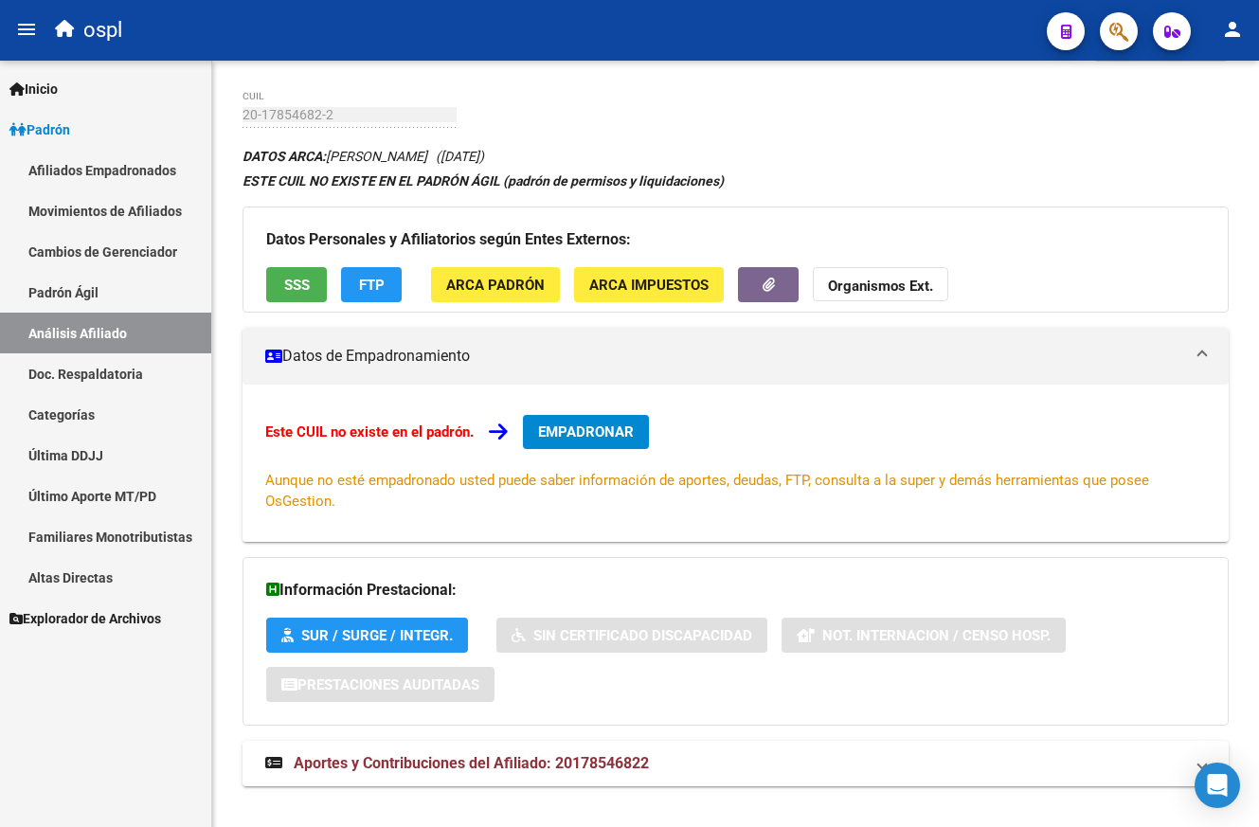
click at [564, 755] on span "Aportes y Contribuciones del Afiliado: 20178546822" at bounding box center [471, 763] width 355 height 18
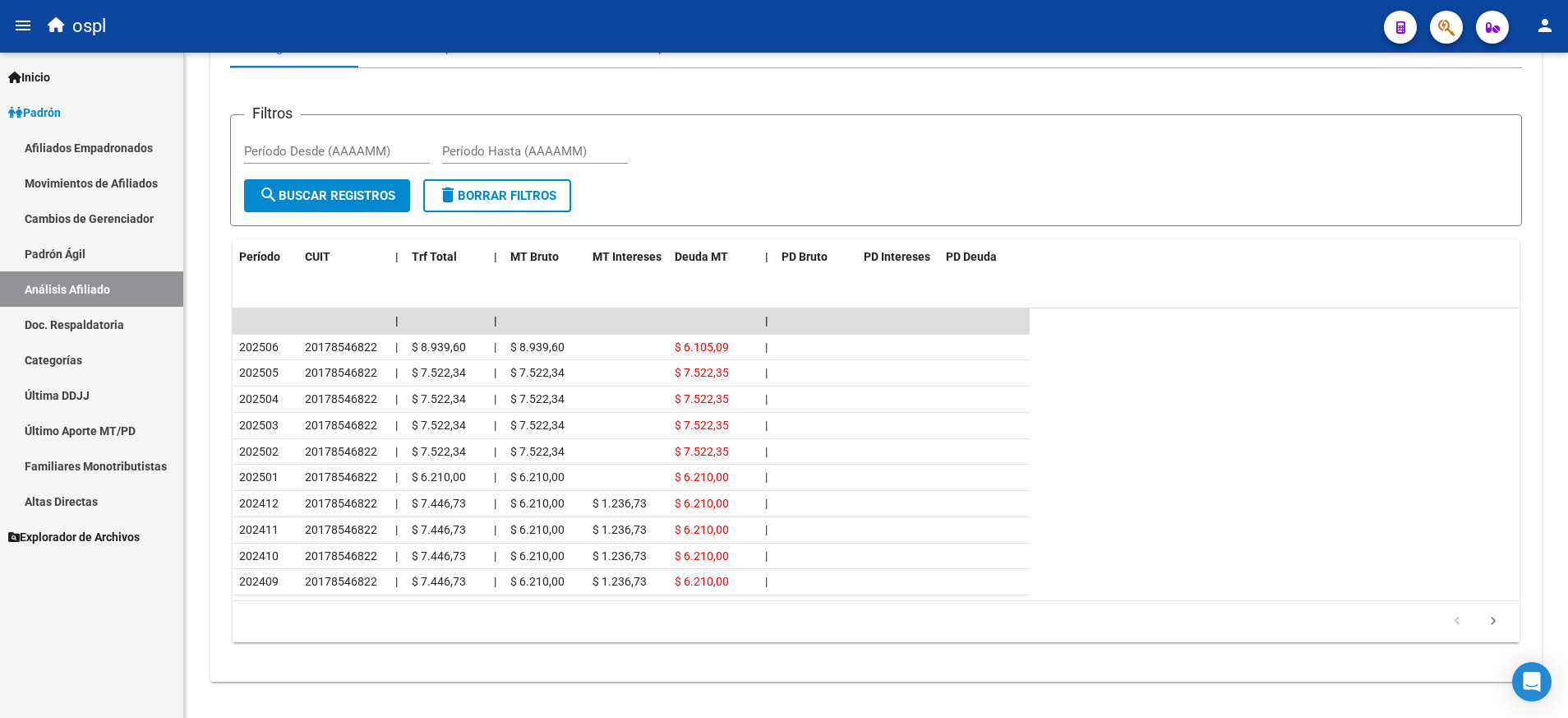
scroll to position [750, 0]
